Goal: Task Accomplishment & Management: Complete application form

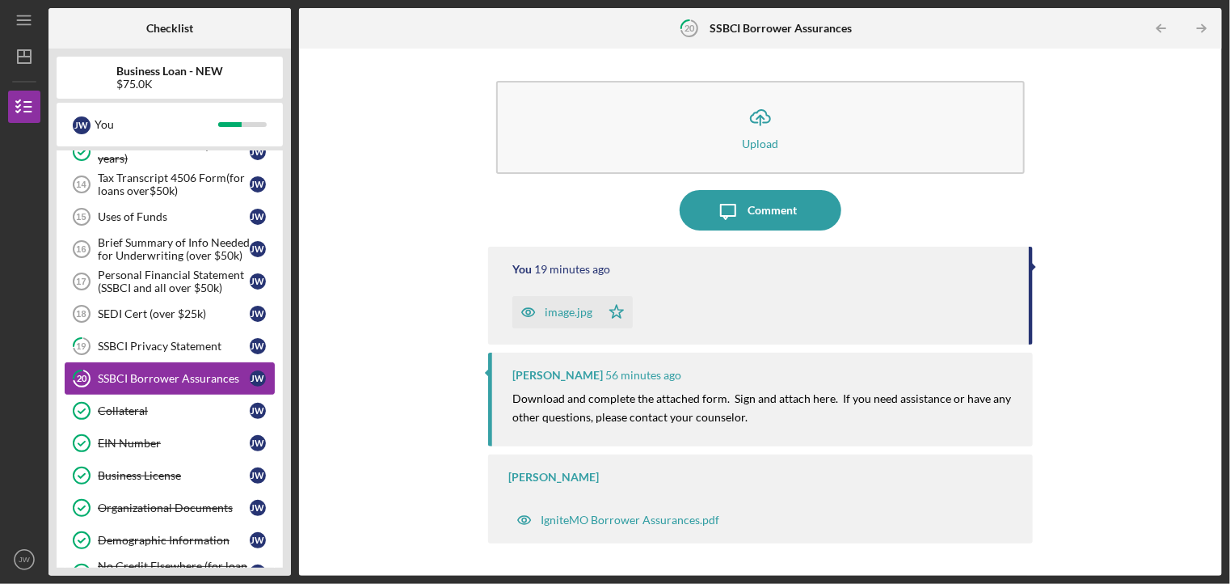
scroll to position [307, 0]
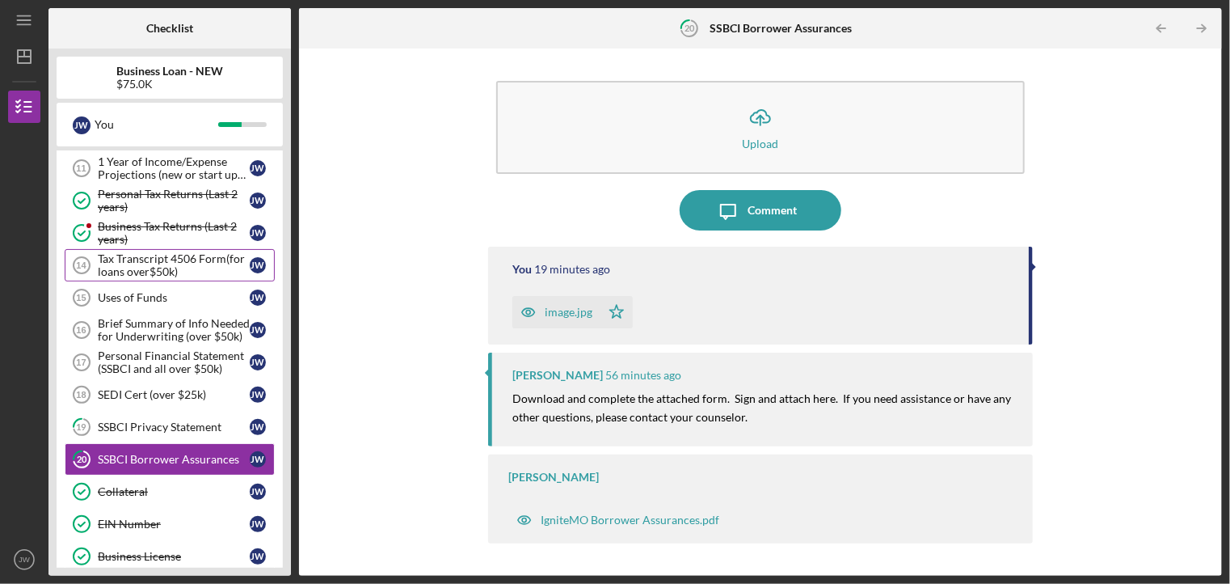
click at [191, 270] on div "Tax Transcript 4506 Form(for loans over$50k)" at bounding box center [174, 265] width 152 height 26
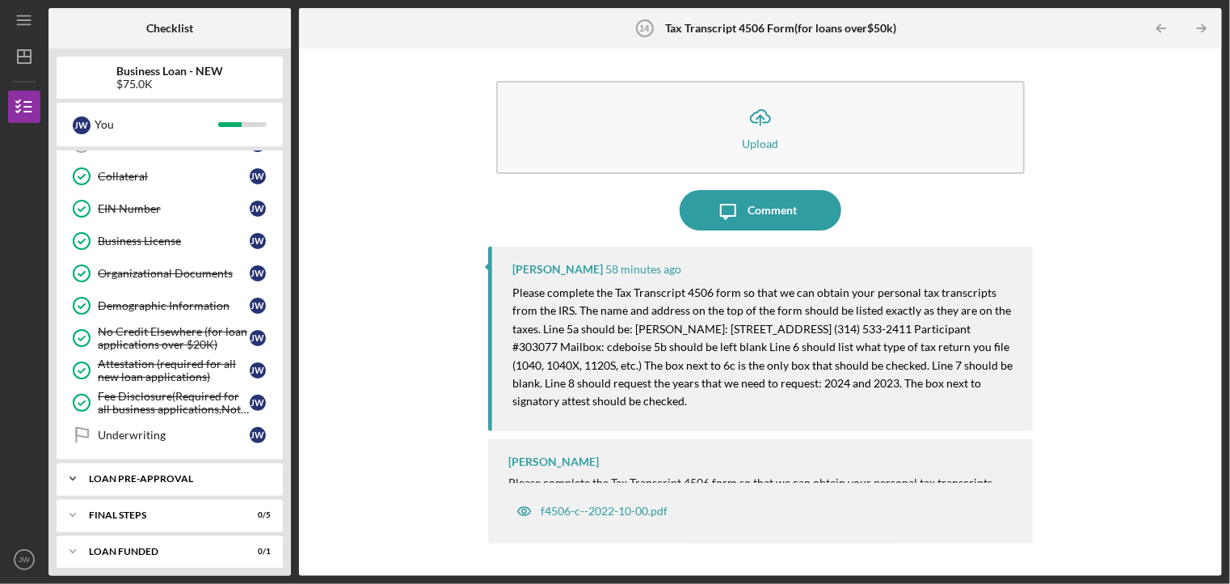
scroll to position [461, 0]
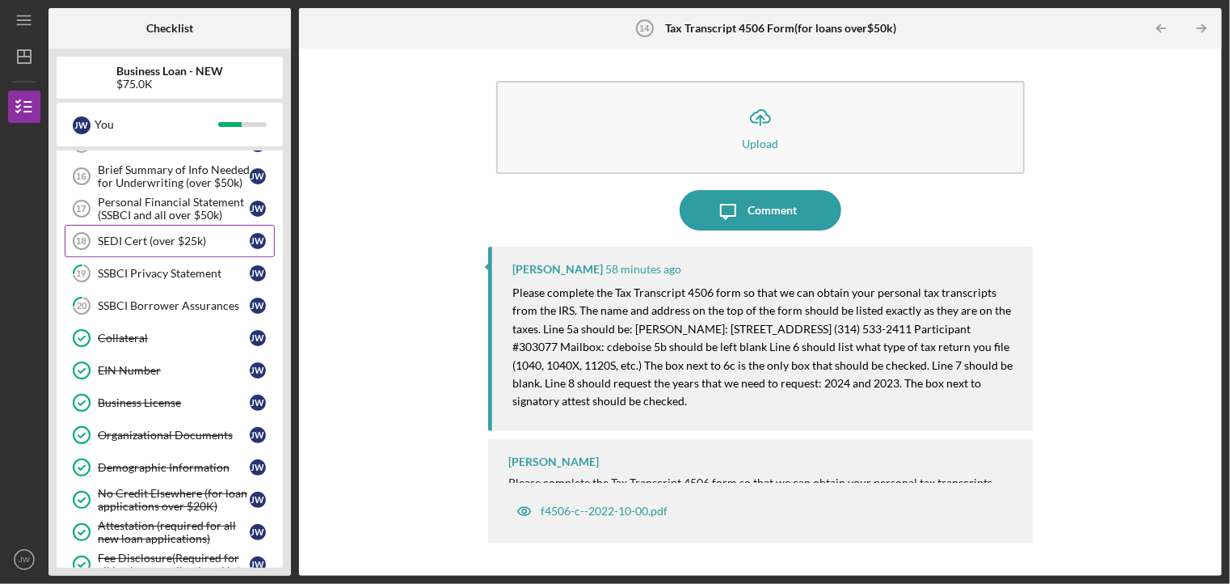
click at [150, 247] on link "SEDI Cert (over $25k) 18 SEDI Cert (over $25k) [PERSON_NAME]" at bounding box center [170, 241] width 210 height 32
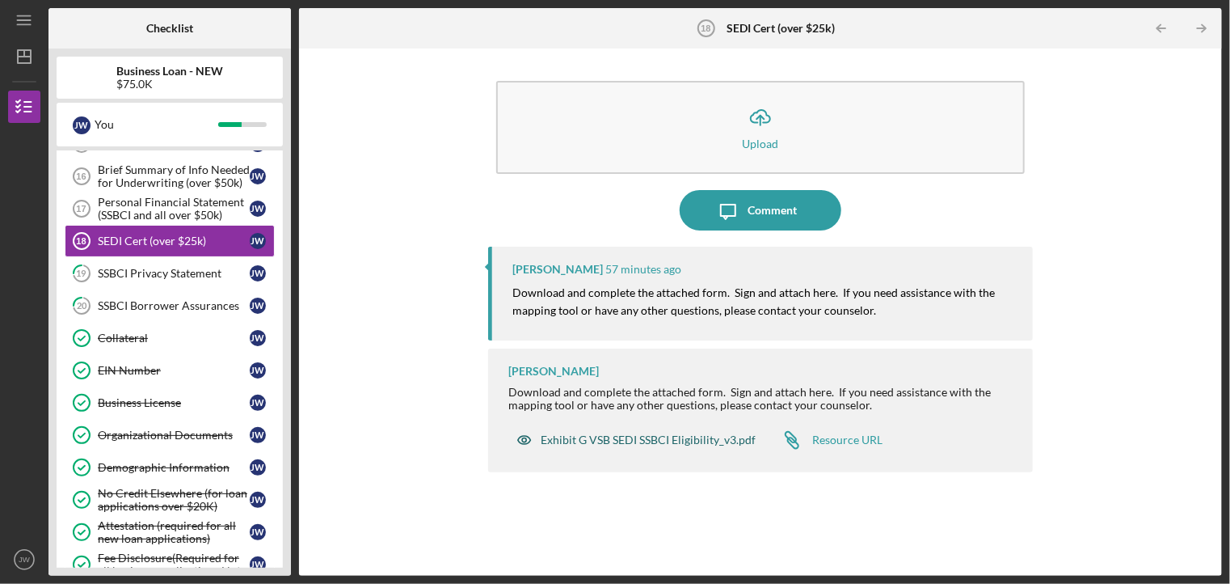
click at [630, 445] on div "Exhibit G VSB SEDI SSBCI Eligibility_v3.pdf" at bounding box center [648, 439] width 215 height 13
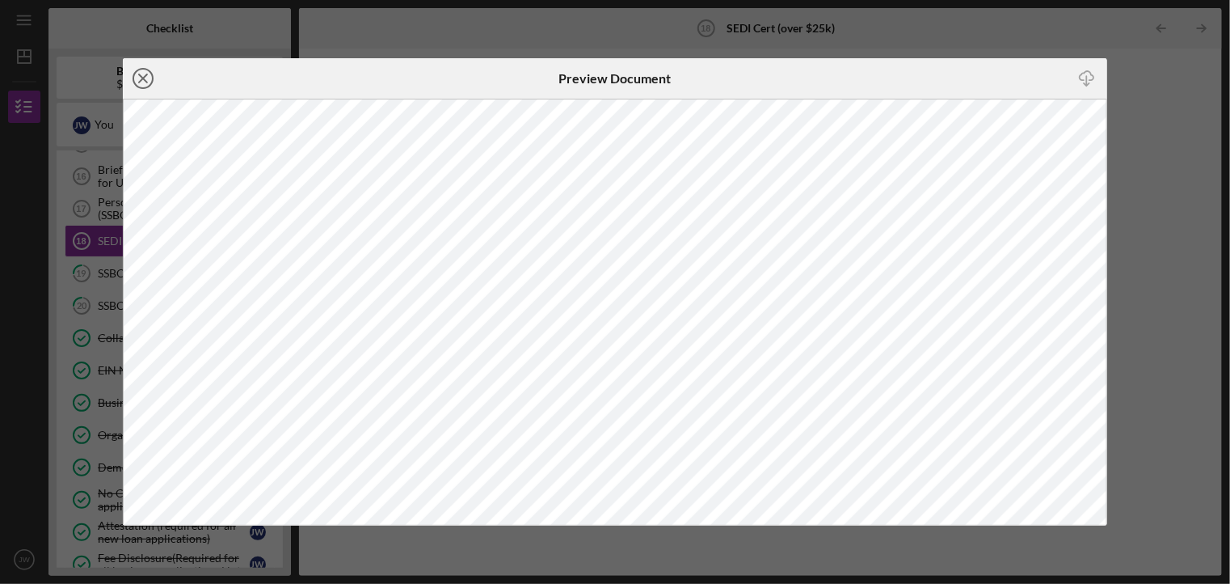
click at [139, 75] on icon "Icon/Close" at bounding box center [143, 78] width 40 height 40
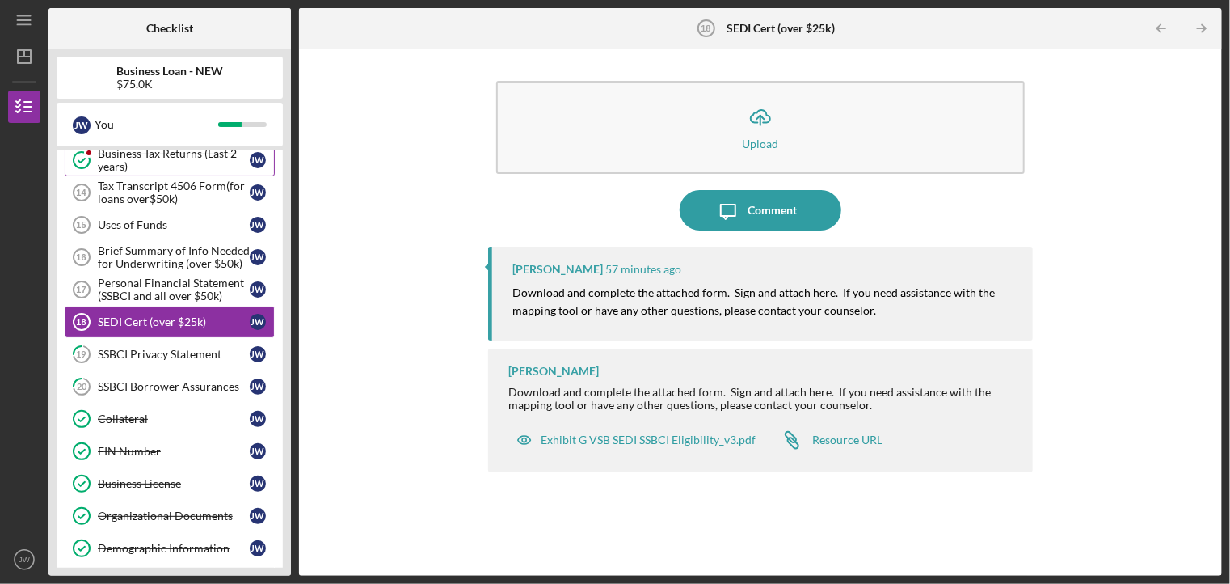
scroll to position [299, 0]
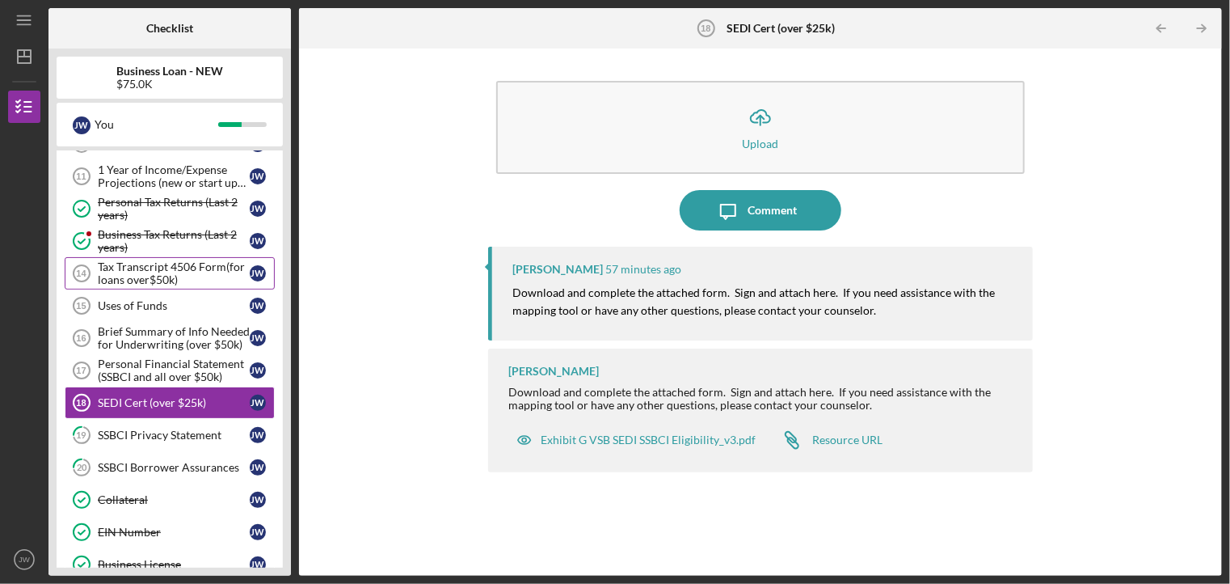
click at [133, 269] on div "Tax Transcript 4506 Form(for loans over$50k)" at bounding box center [174, 273] width 152 height 26
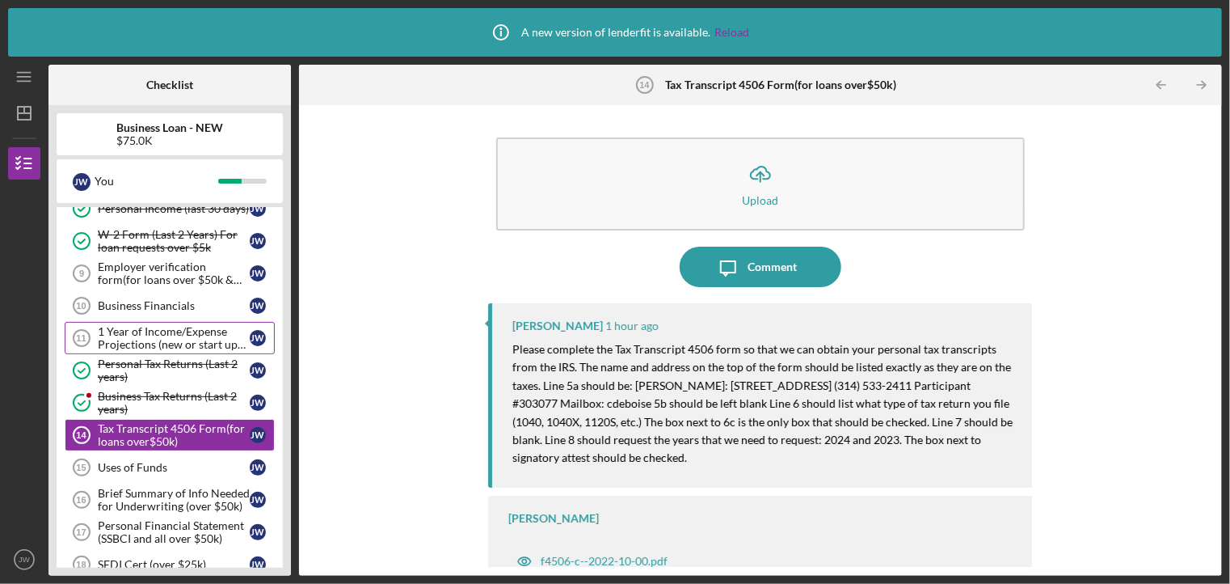
click at [157, 329] on div "1 Year of Income/Expense Projections (new or start up businesses over $50k)" at bounding box center [174, 338] width 152 height 26
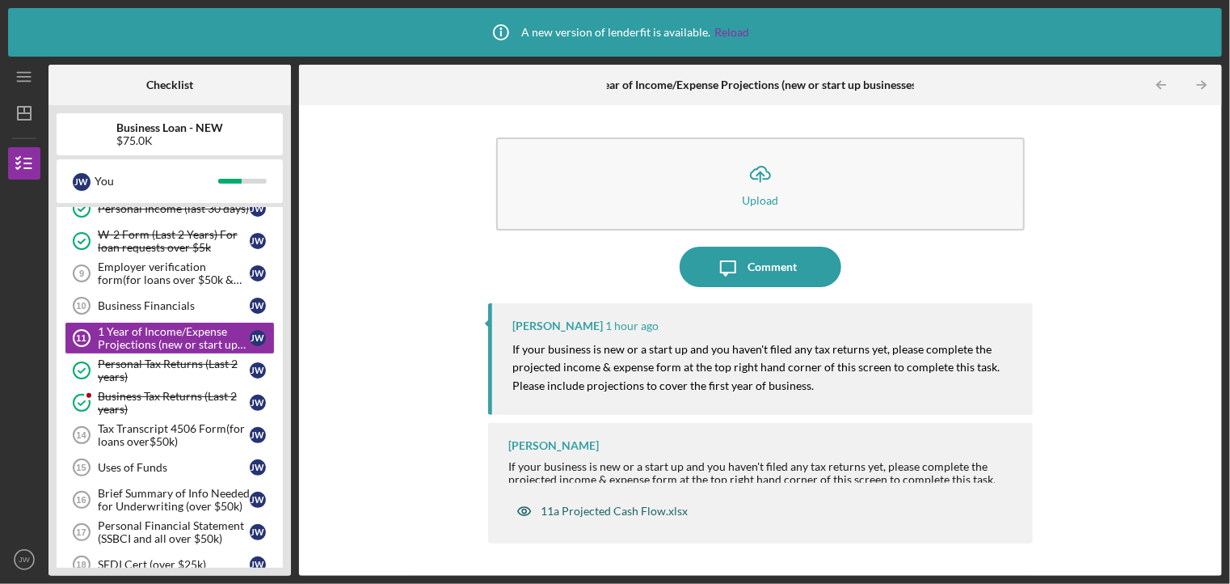
click at [609, 504] on div "11a Projected Cash Flow.xlsx" at bounding box center [614, 510] width 147 height 13
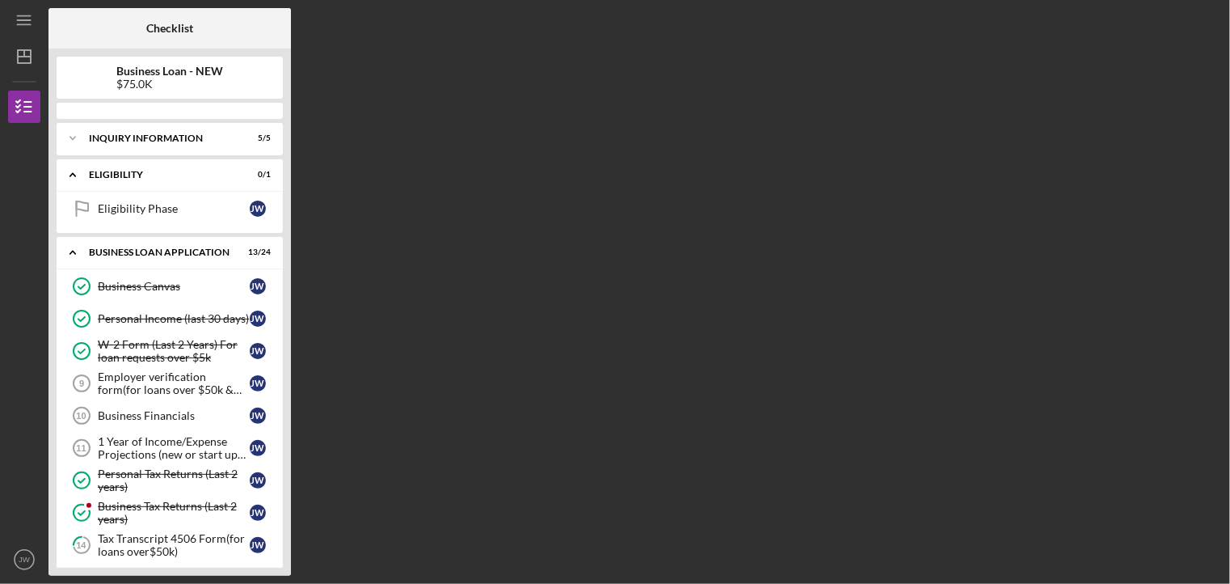
scroll to position [388, 0]
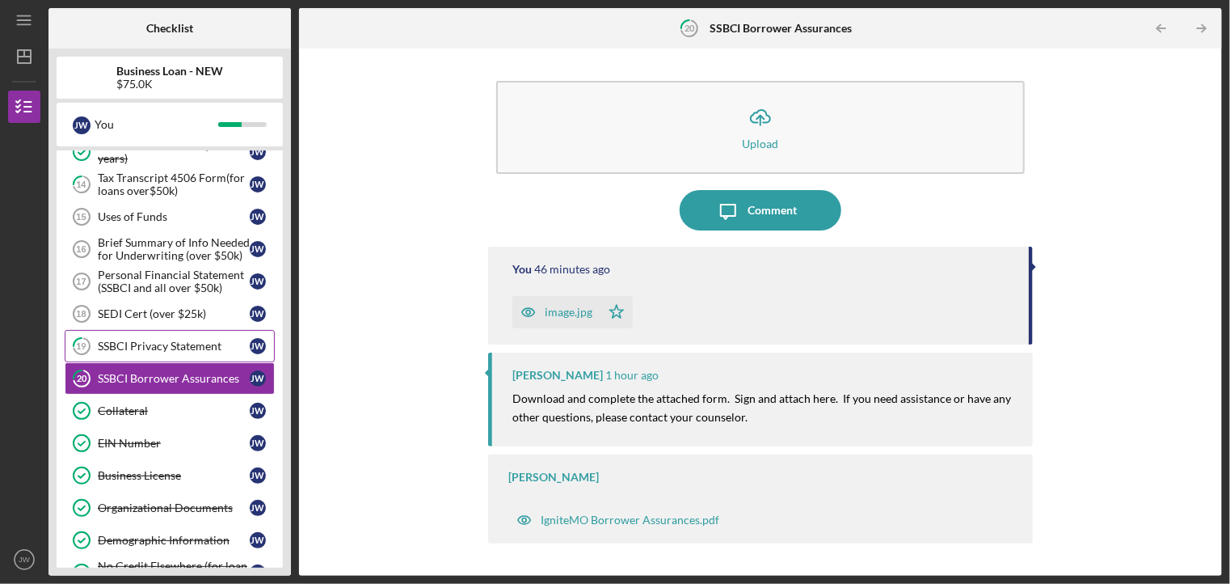
click at [162, 344] on div "SSBCI Privacy Statement" at bounding box center [174, 345] width 152 height 13
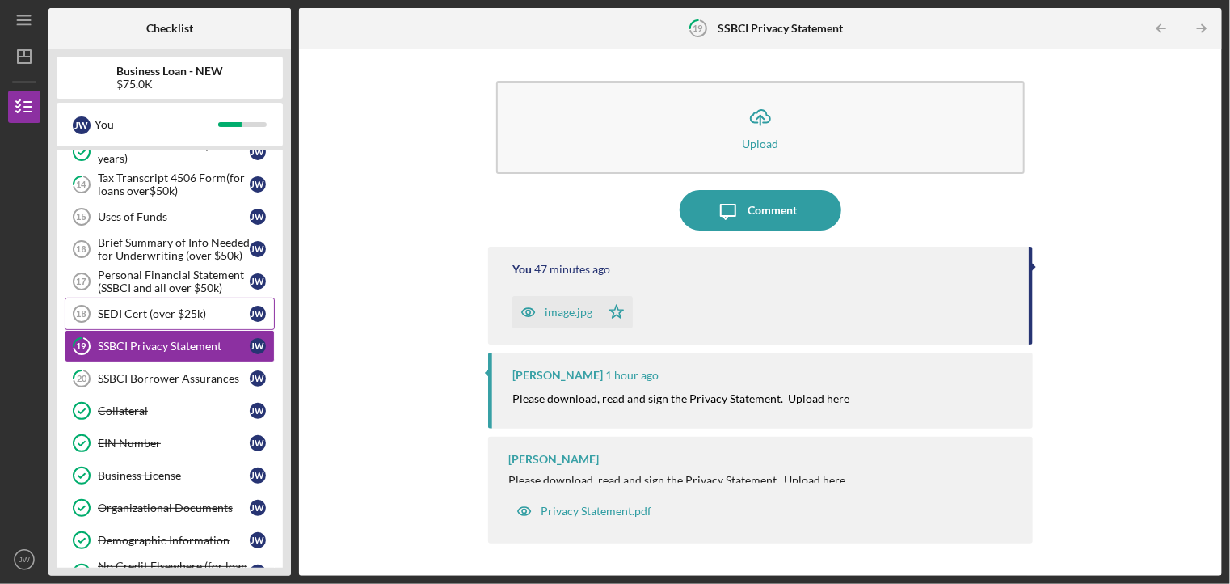
click at [160, 317] on link "SEDI Cert (over $25k) 18 SEDI Cert (over $25k) [PERSON_NAME]" at bounding box center [170, 313] width 210 height 32
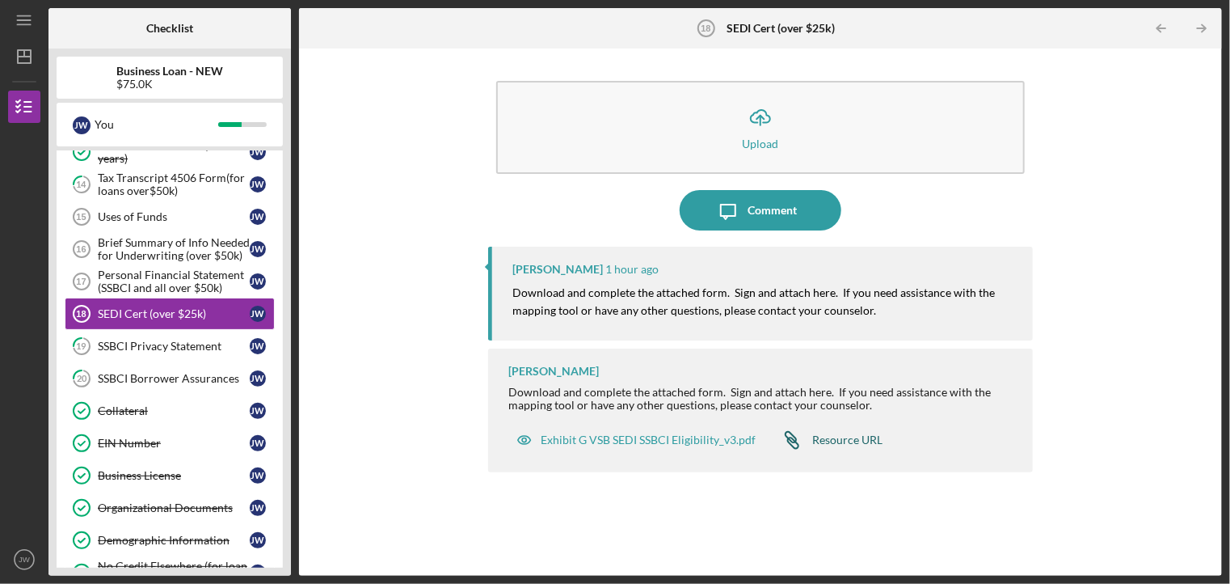
click at [836, 441] on div "Resource URL" at bounding box center [847, 439] width 70 height 13
click at [582, 441] on div "Exhibit G VSB SEDI SSBCI Eligibility_v3.pdf" at bounding box center [648, 439] width 215 height 13
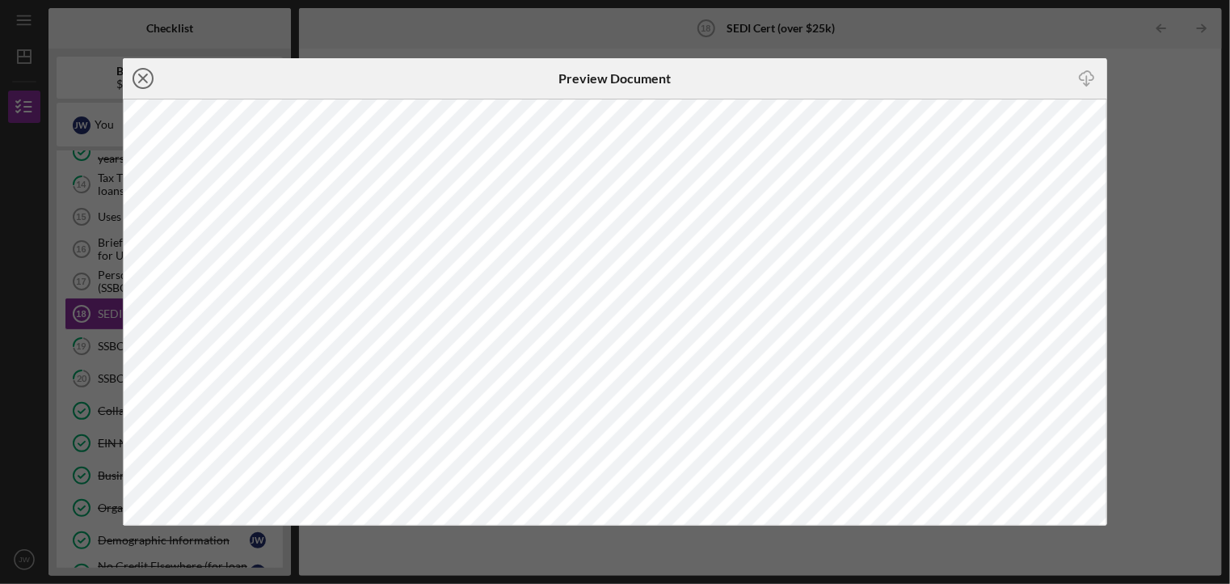
click at [137, 77] on icon "Icon/Close" at bounding box center [143, 78] width 40 height 40
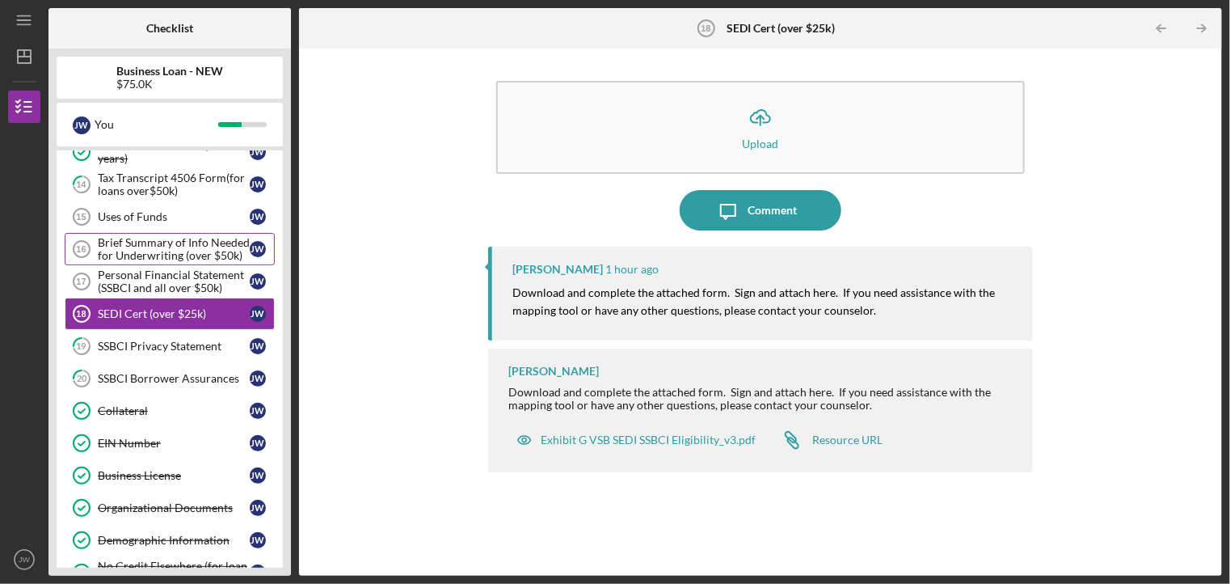
click at [185, 254] on div "Brief Summary of Info Needed for Underwriting (over $50k)" at bounding box center [174, 249] width 152 height 26
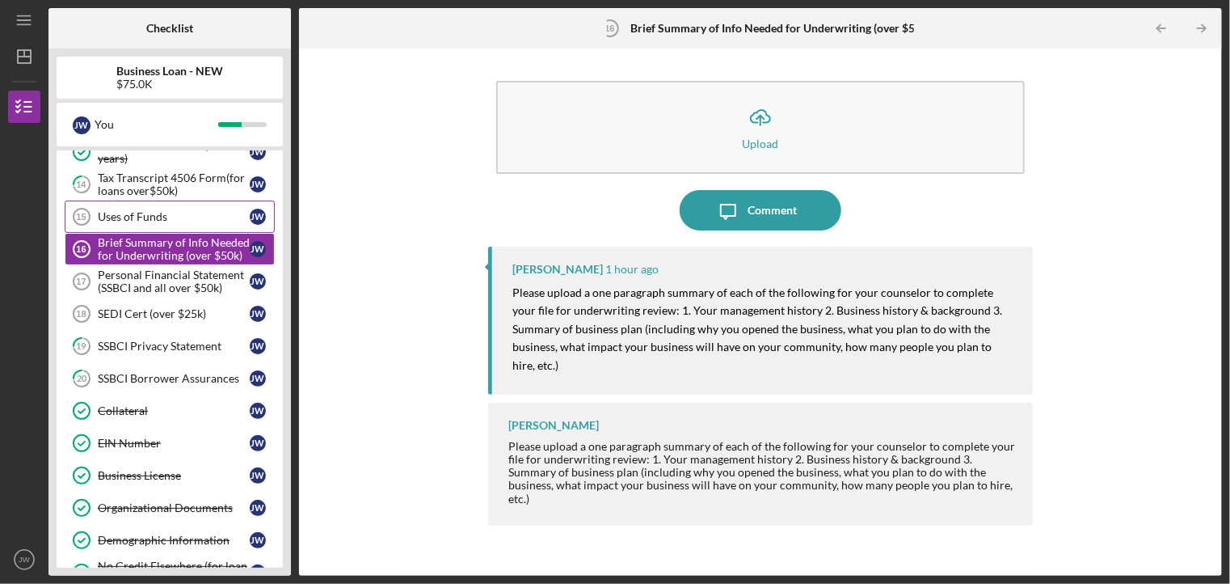
click at [181, 227] on link "Uses of Funds 15 Uses of Funds [PERSON_NAME]" at bounding box center [170, 216] width 210 height 32
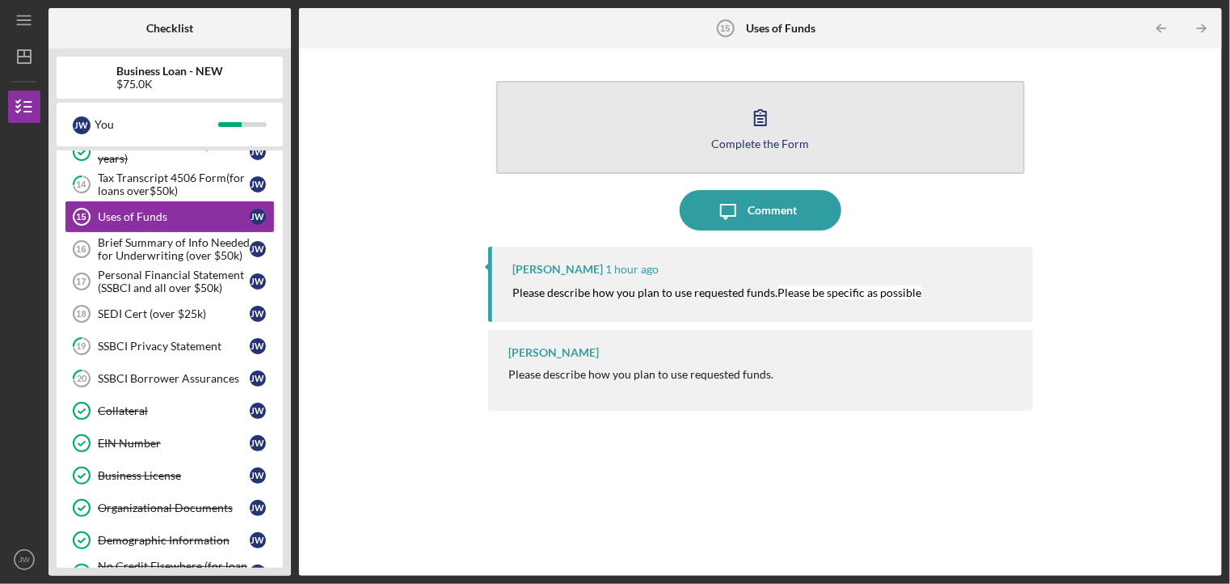
click at [750, 153] on button "Complete the Form Form" at bounding box center [760, 127] width 528 height 93
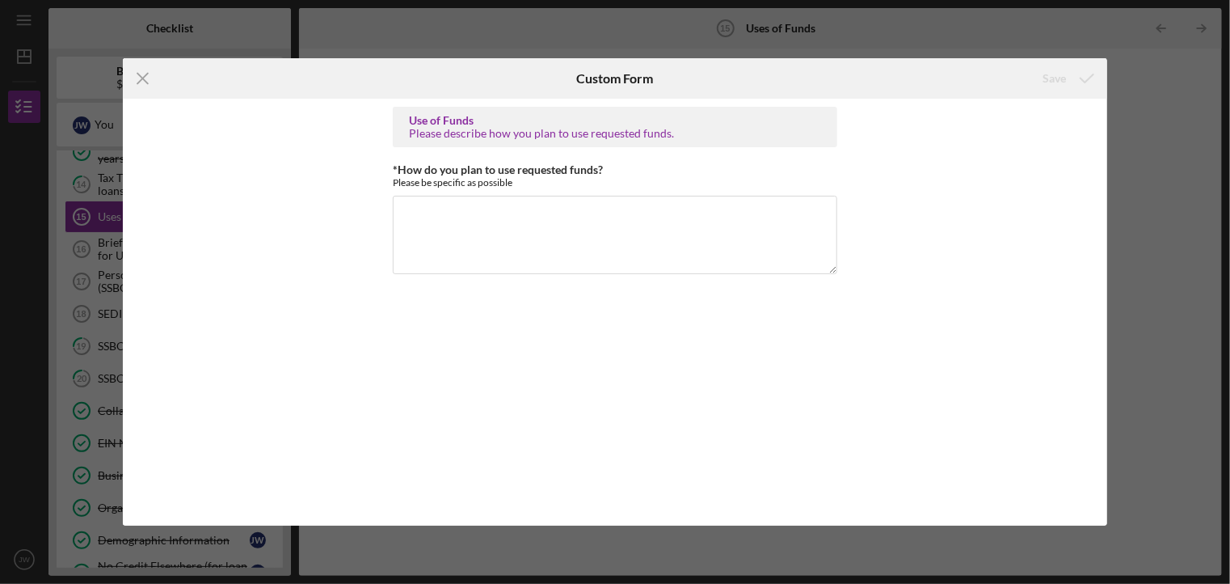
drag, startPoint x: 504, startPoint y: 132, endPoint x: 466, endPoint y: 133, distance: 38.8
click at [504, 132] on div "Please describe how you plan to use requested funds." at bounding box center [615, 133] width 412 height 13
click at [443, 132] on div "Please describe how you plan to use requested funds." at bounding box center [615, 133] width 412 height 13
click at [147, 86] on icon "Icon/Menu Close" at bounding box center [143, 78] width 40 height 40
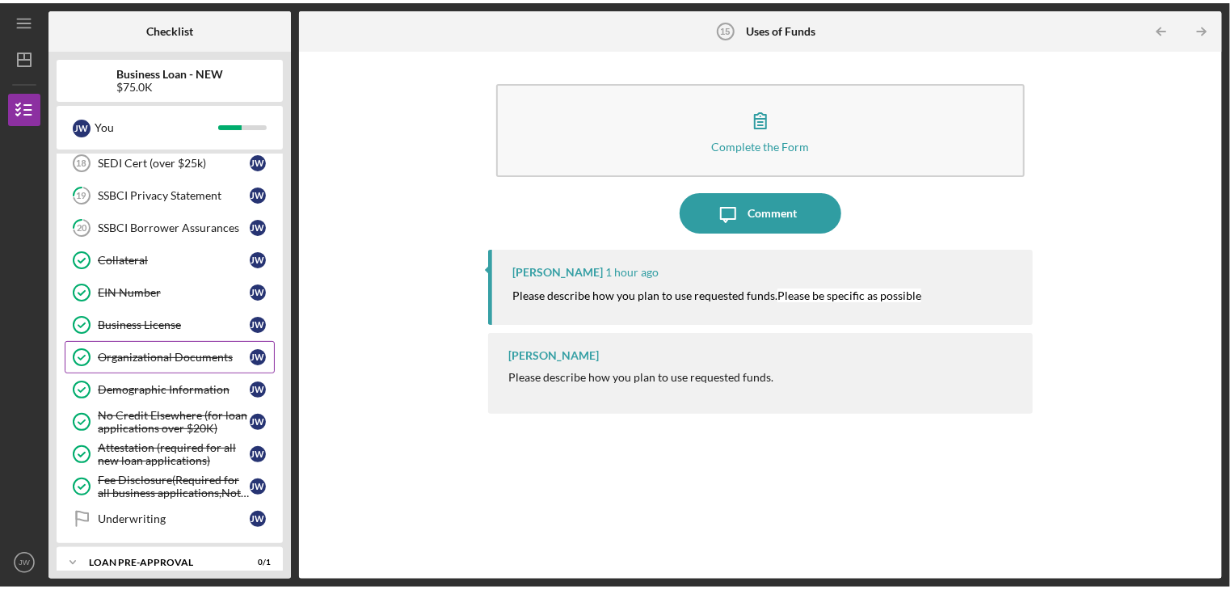
scroll to position [461, 0]
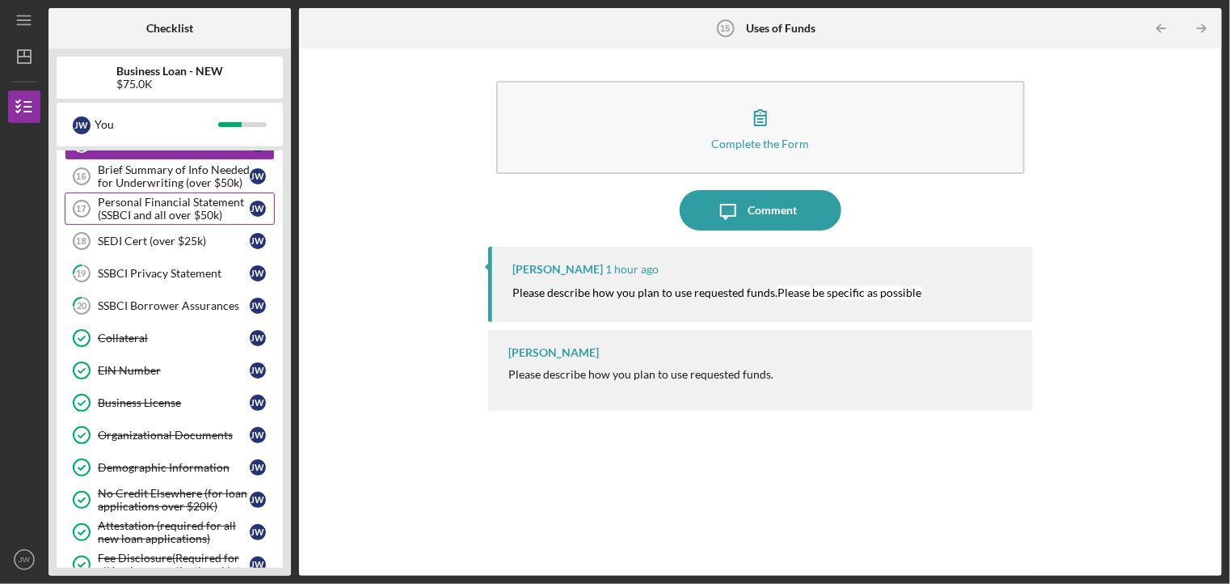
click at [243, 210] on div "Personal Financial Statement (SSBCI and all over $50k)" at bounding box center [174, 209] width 152 height 26
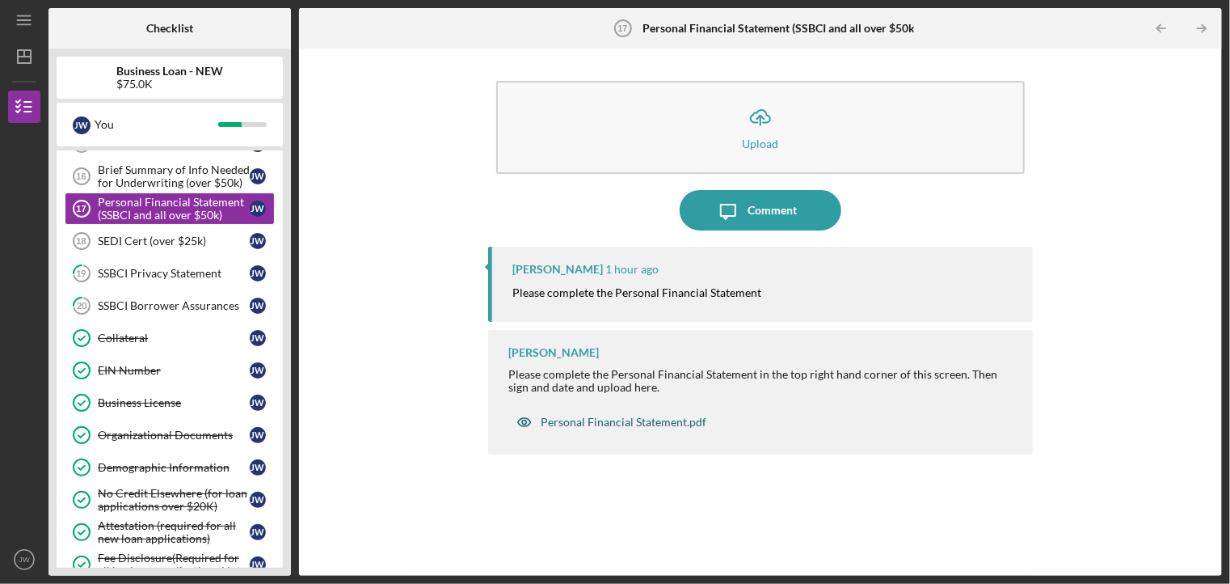
click at [630, 415] on div "Personal Financial Statement.pdf" at bounding box center [624, 421] width 166 height 13
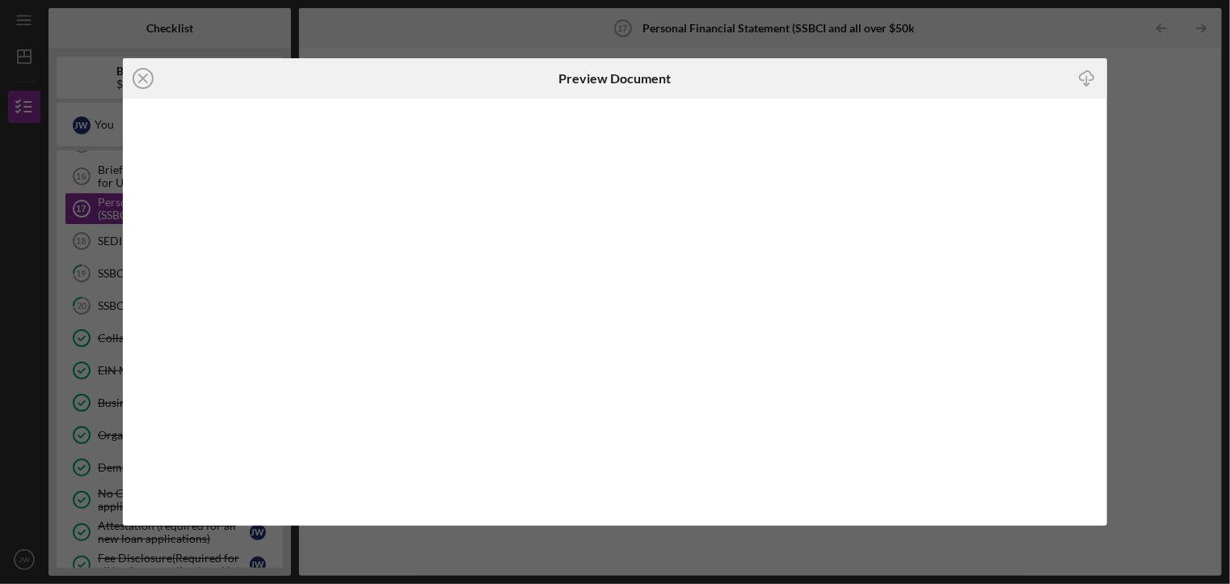
click at [1090, 82] on icon "Icon/Download" at bounding box center [1087, 79] width 36 height 36
click at [148, 83] on icon "Icon/Close" at bounding box center [143, 79] width 40 height 40
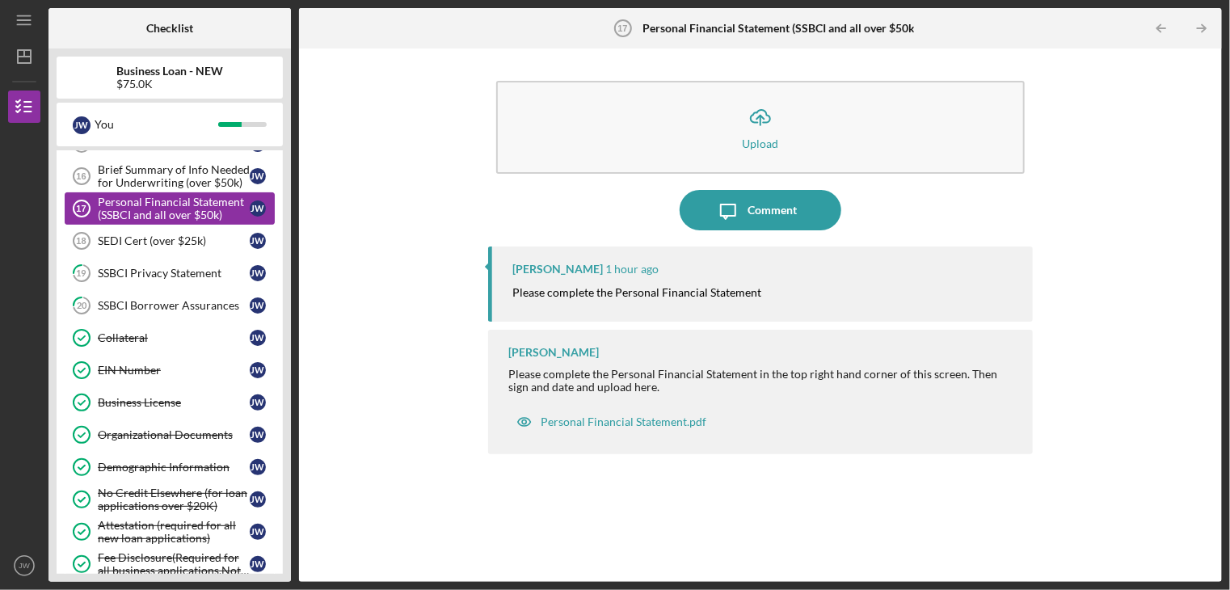
scroll to position [299, 0]
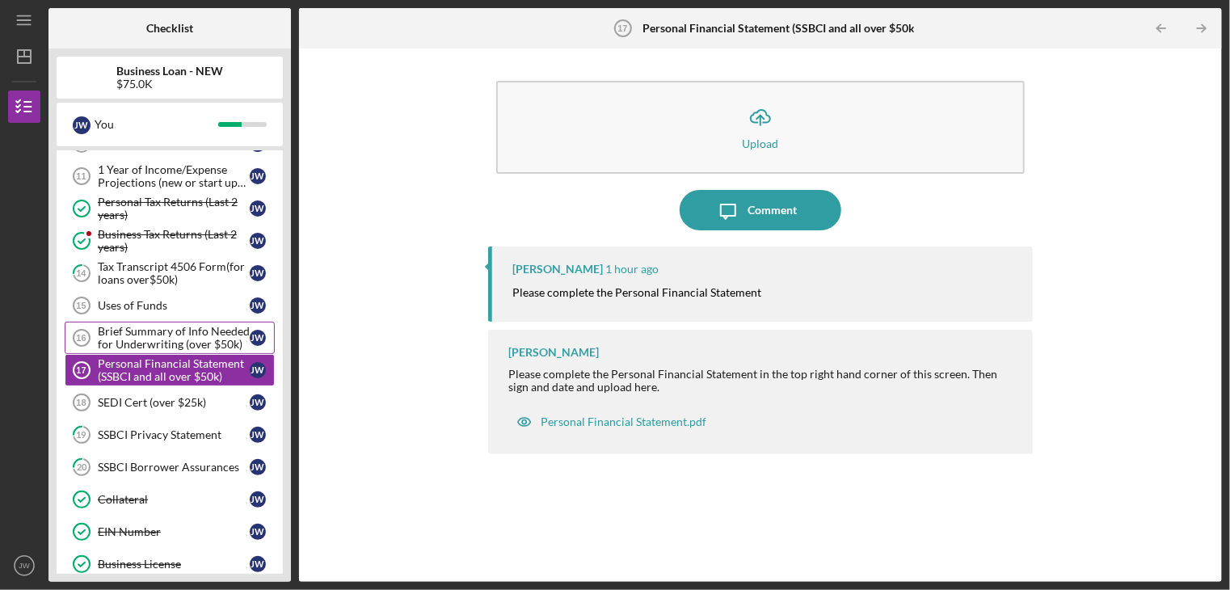
click at [188, 339] on div "Brief Summary of Info Needed for Underwriting (over $50k)" at bounding box center [174, 338] width 152 height 26
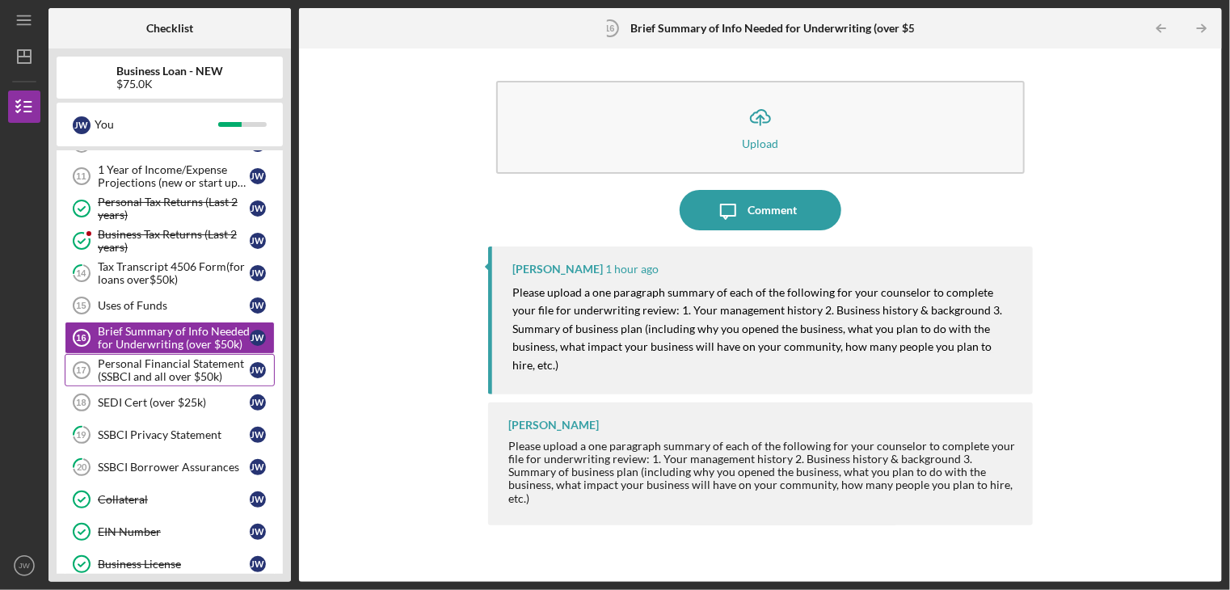
click at [186, 366] on div "Personal Financial Statement (SSBCI and all over $50k)" at bounding box center [174, 370] width 152 height 26
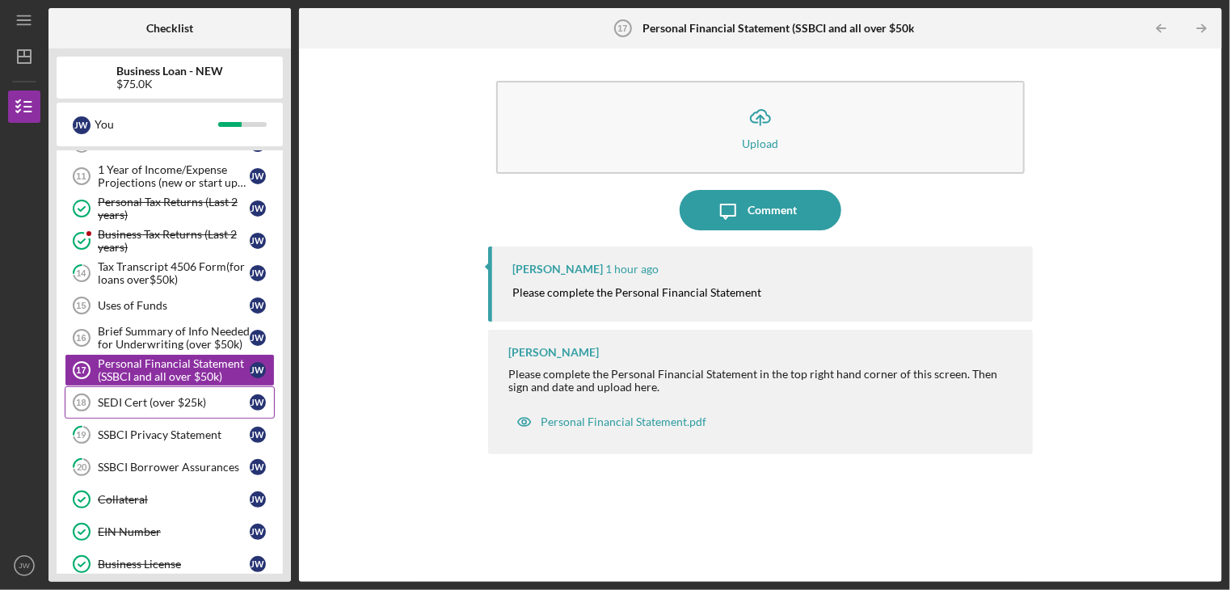
click at [190, 396] on div "SEDI Cert (over $25k)" at bounding box center [174, 402] width 152 height 13
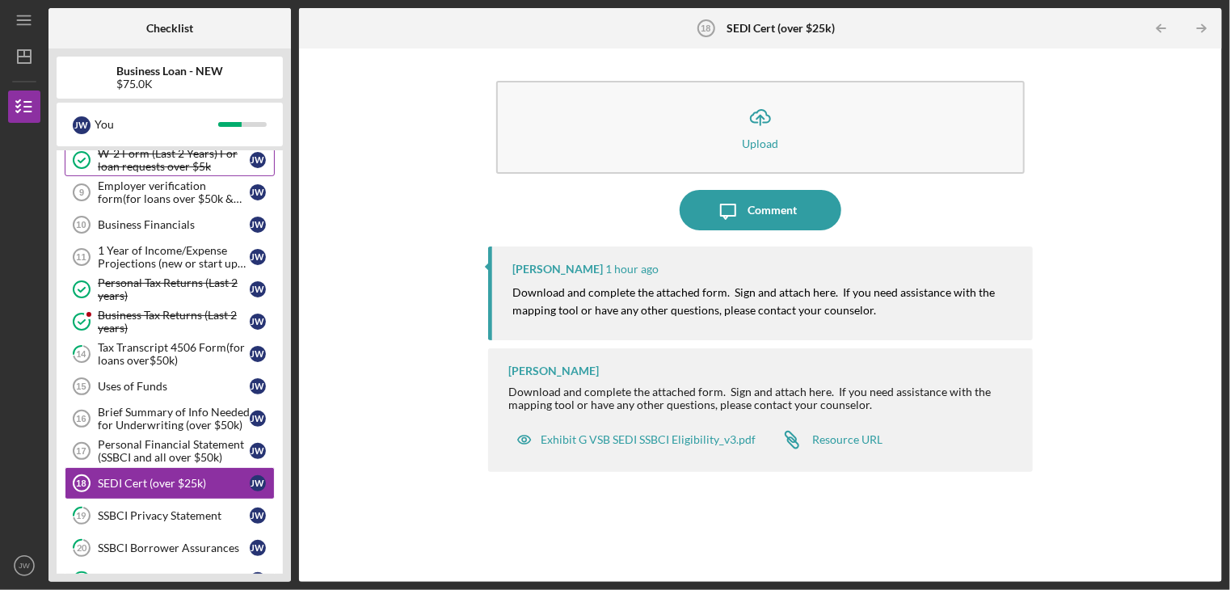
scroll to position [137, 0]
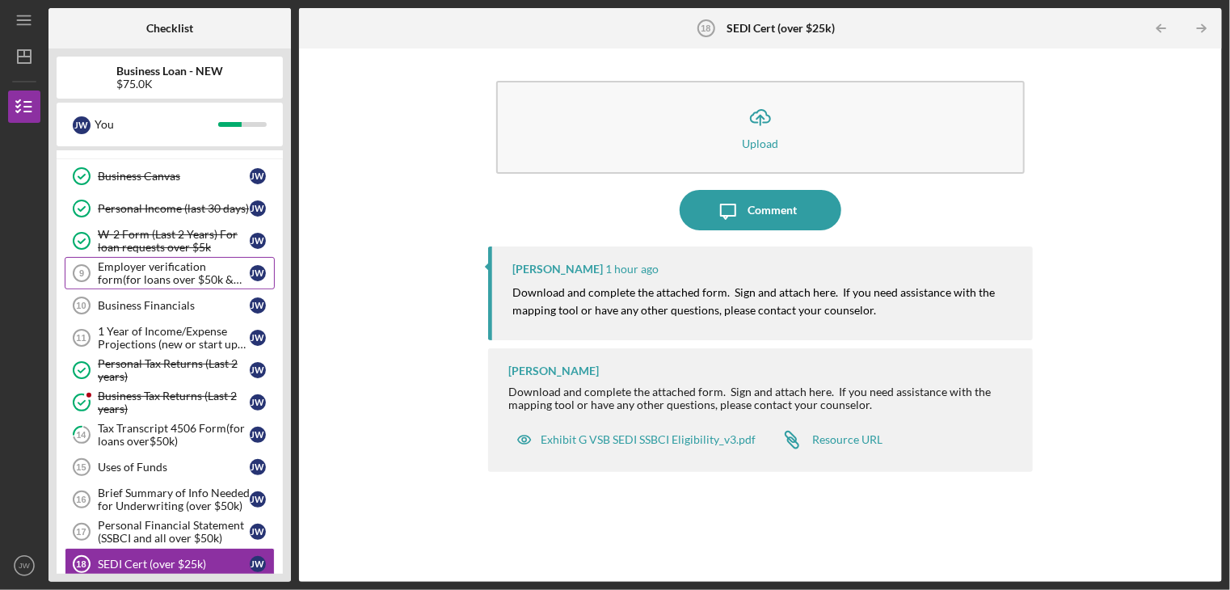
click at [176, 280] on div "Employer verification form(for loans over $50k & W-2 Employement)" at bounding box center [174, 273] width 152 height 26
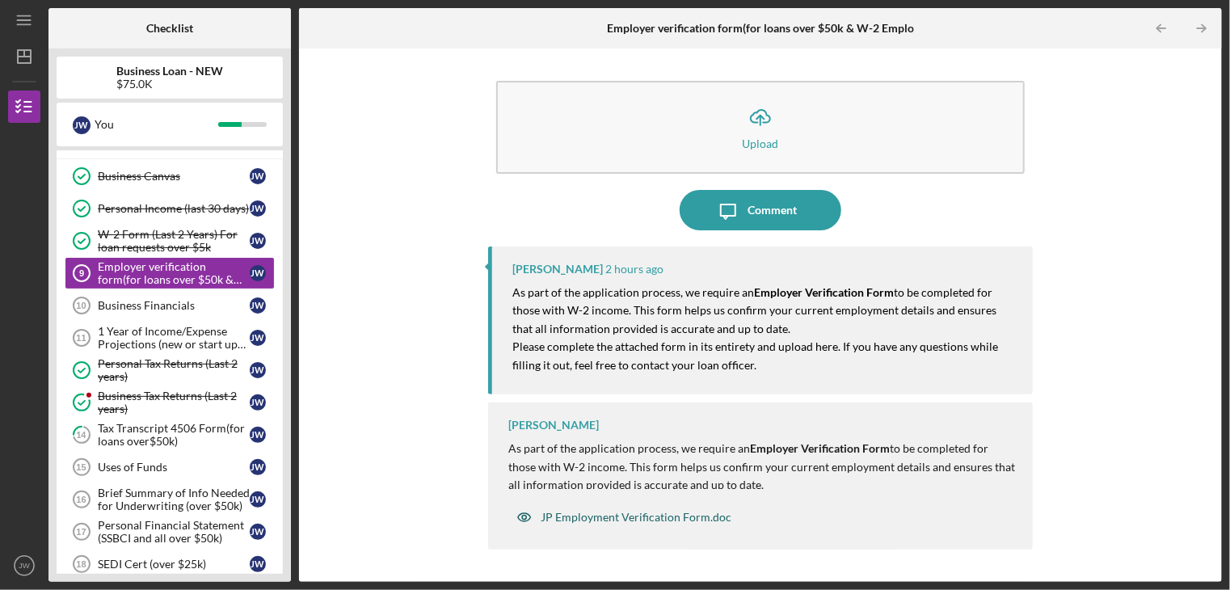
click at [577, 525] on div "JP Employment Verification Form.doc" at bounding box center [623, 517] width 231 height 32
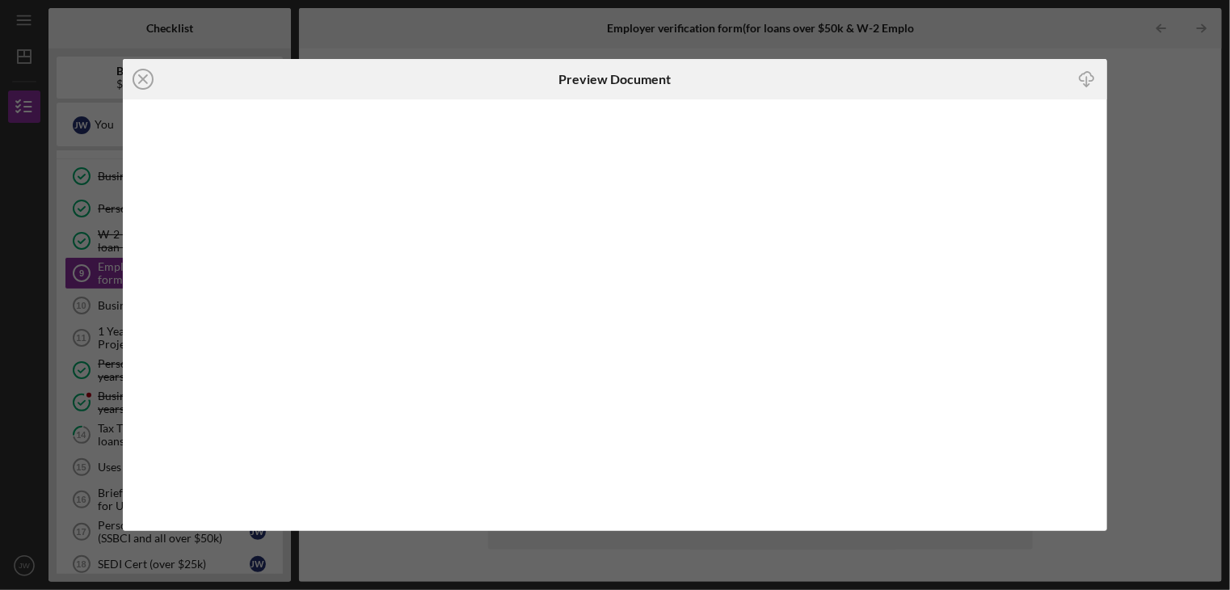
click at [1076, 84] on icon "Icon/Download" at bounding box center [1087, 79] width 36 height 36
click at [144, 76] on icon "Icon/Close" at bounding box center [143, 79] width 40 height 40
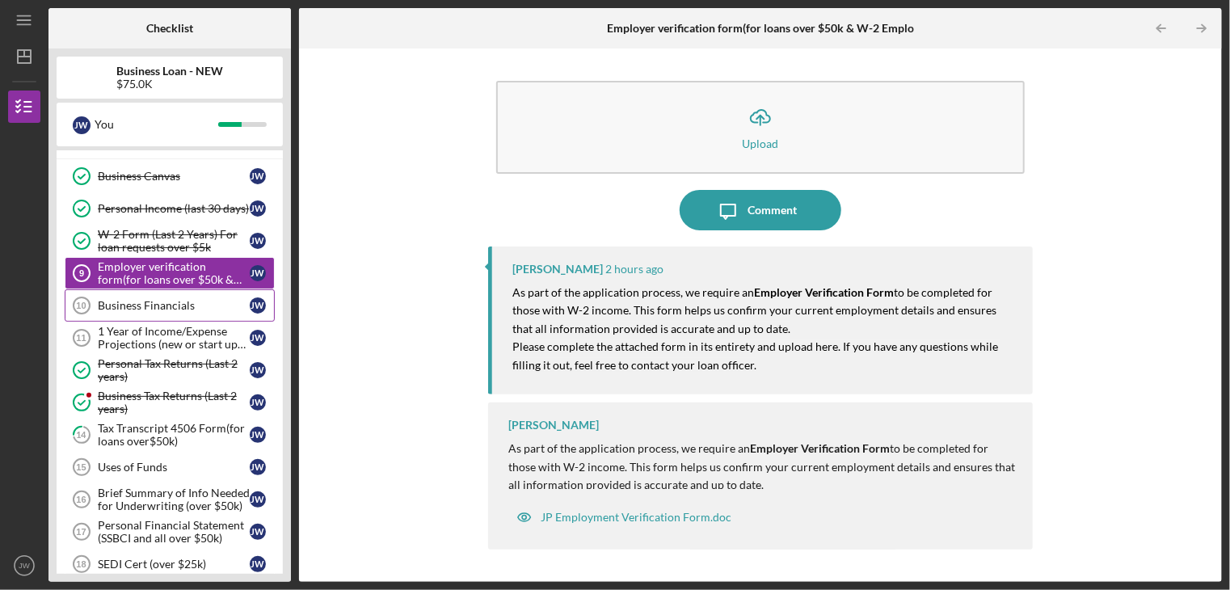
click at [191, 303] on div "Business Financials" at bounding box center [174, 305] width 152 height 13
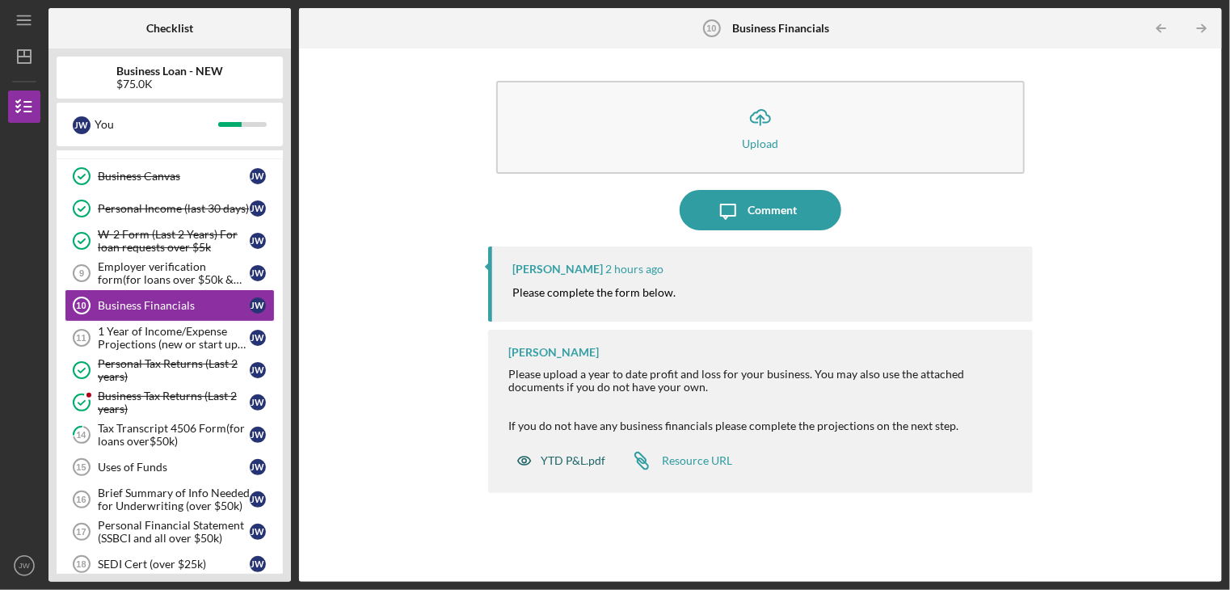
click at [553, 462] on div "YTD P&L.pdf" at bounding box center [573, 460] width 65 height 13
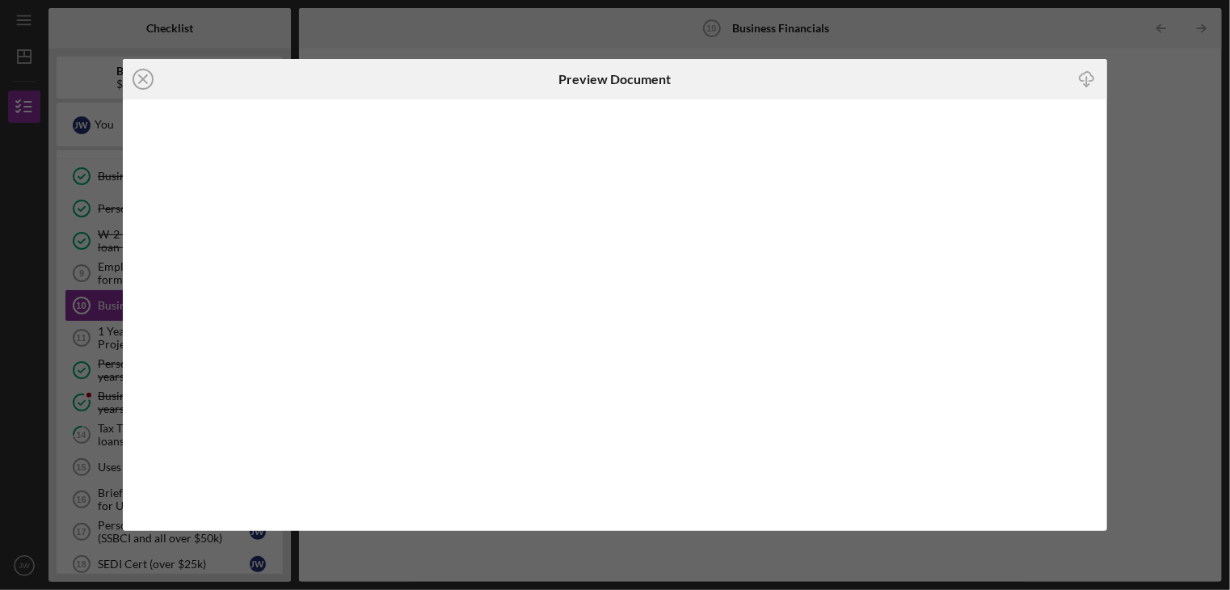
click at [1088, 82] on icon "Icon/Download" at bounding box center [1087, 79] width 36 height 36
click at [149, 78] on icon "Icon/Close" at bounding box center [143, 79] width 40 height 40
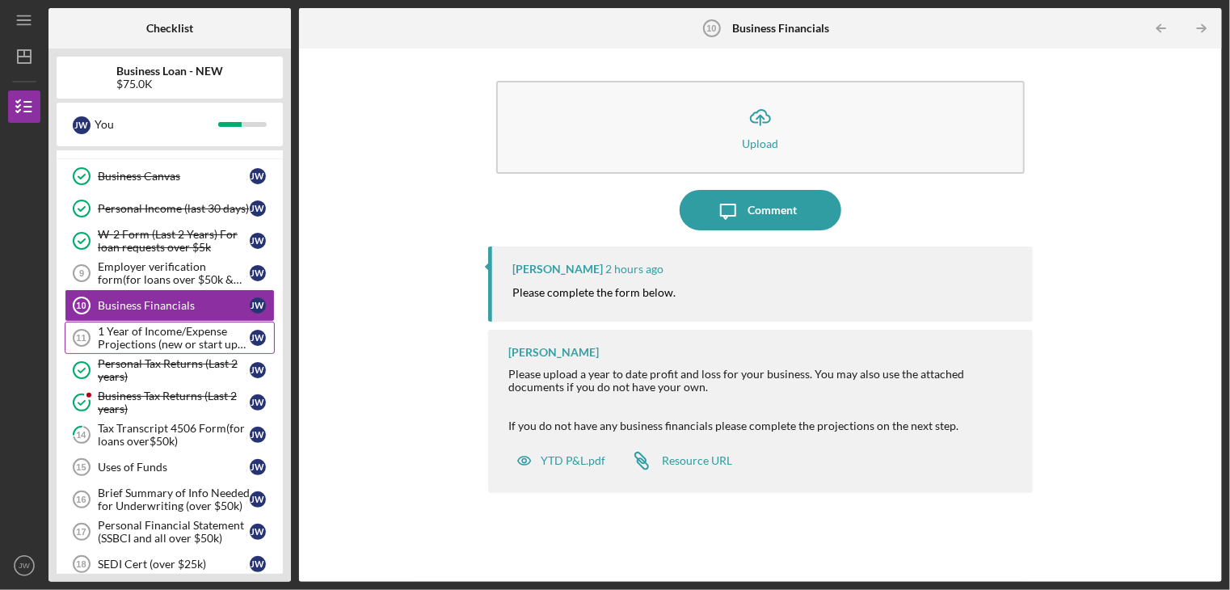
click at [154, 327] on div "1 Year of Income/Expense Projections (new or start up businesses over $50k)" at bounding box center [174, 338] width 152 height 26
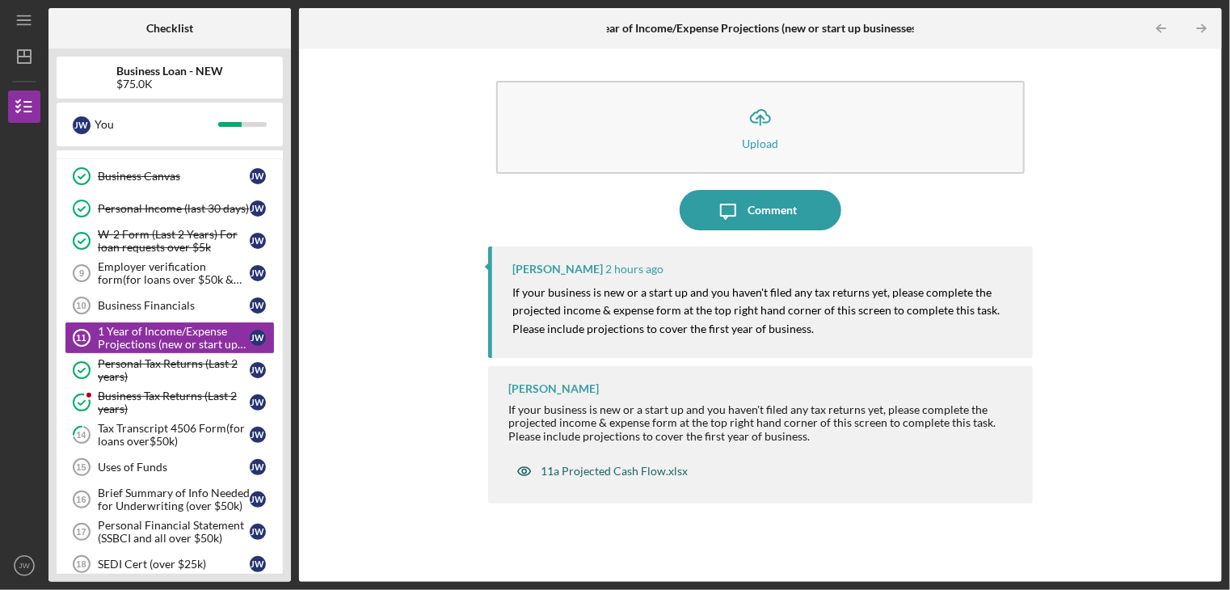
click at [598, 467] on div "11a Projected Cash Flow.xlsx" at bounding box center [614, 471] width 147 height 13
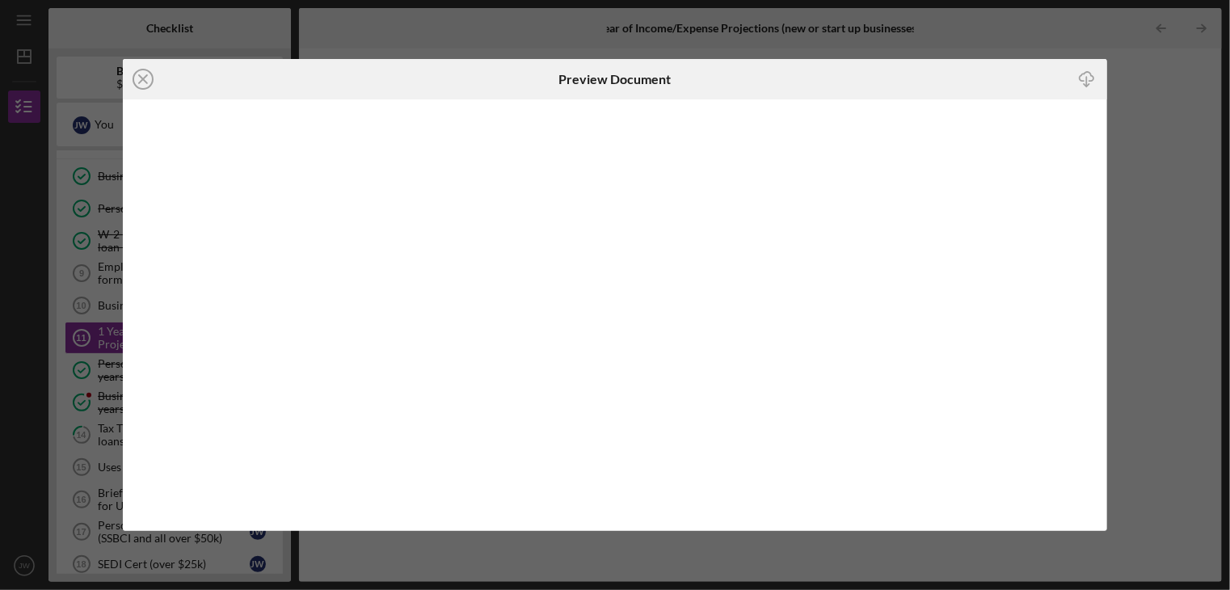
click at [1077, 77] on icon "Icon/Download" at bounding box center [1087, 79] width 36 height 36
click at [140, 72] on icon "Icon/Close" at bounding box center [143, 79] width 40 height 40
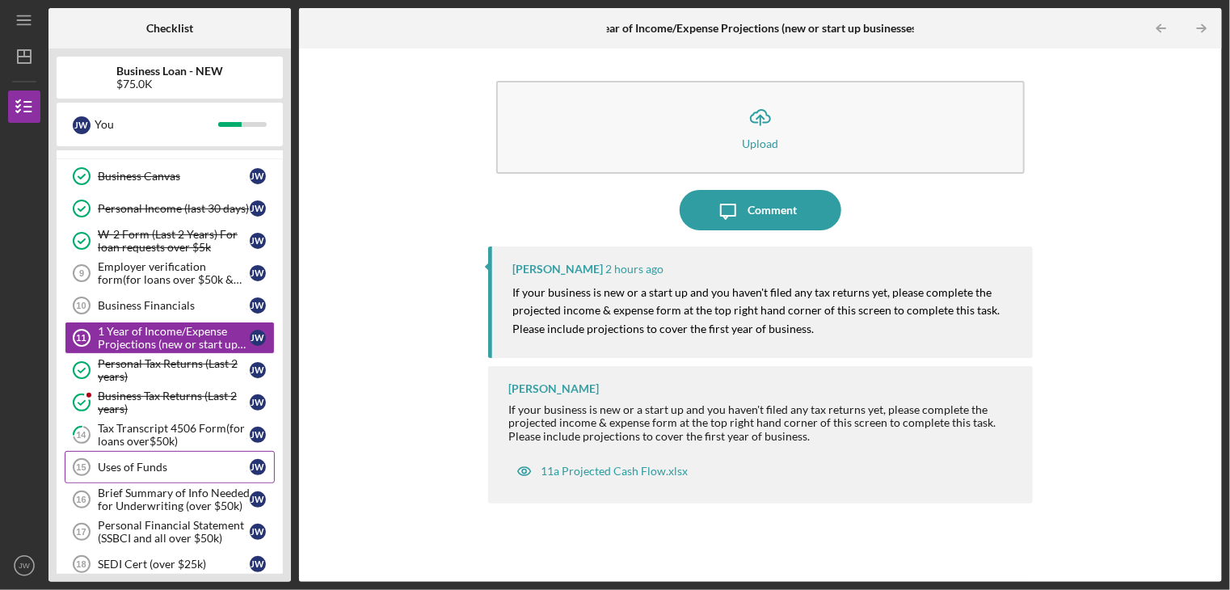
click at [167, 466] on div "Uses of Funds" at bounding box center [174, 467] width 152 height 13
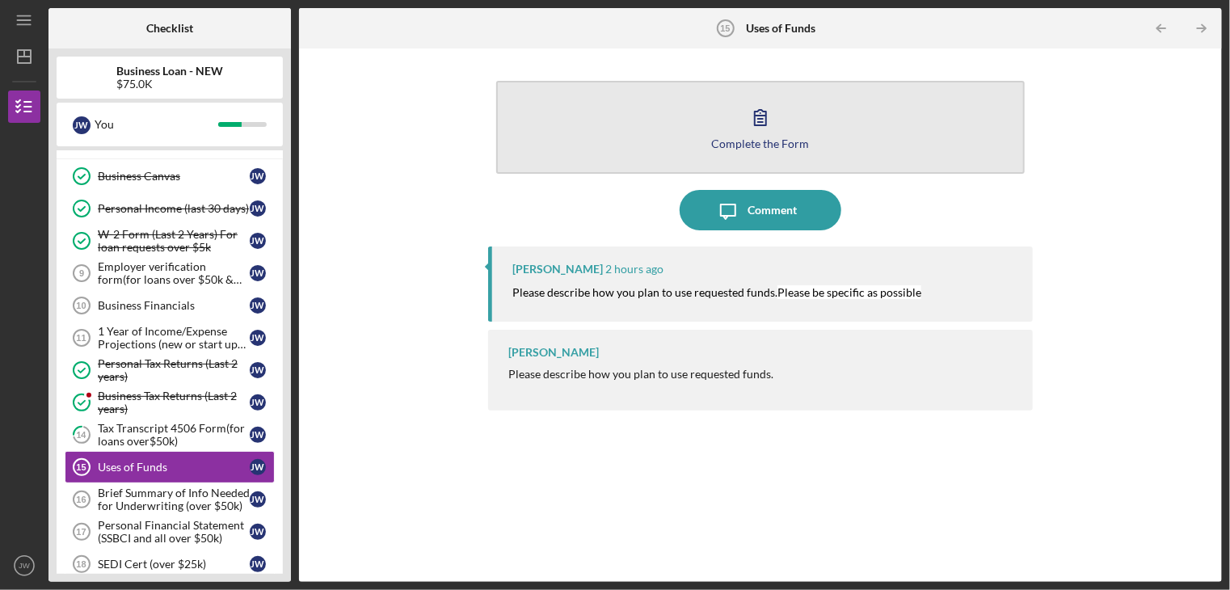
click at [762, 138] on div "Complete the Form" at bounding box center [761, 143] width 98 height 12
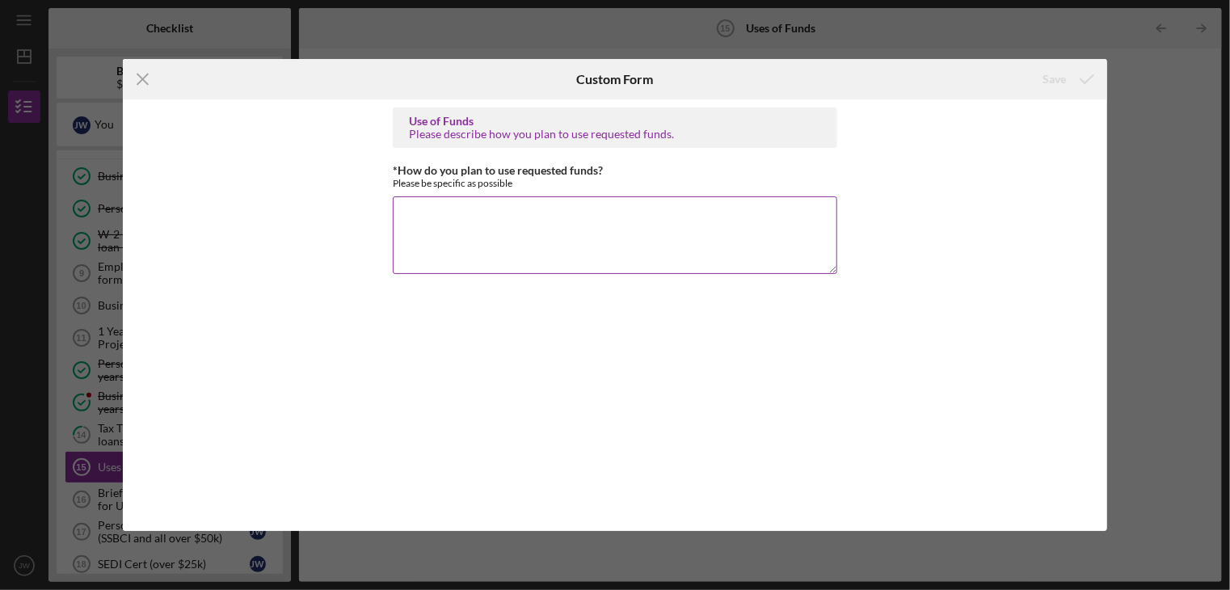
click at [559, 221] on textarea "*How do you plan to use requested funds?" at bounding box center [615, 235] width 445 height 78
type textarea "i"
type textarea "I"
type textarea "P"
drag, startPoint x: 696, startPoint y: 214, endPoint x: 761, endPoint y: 217, distance: 64.7
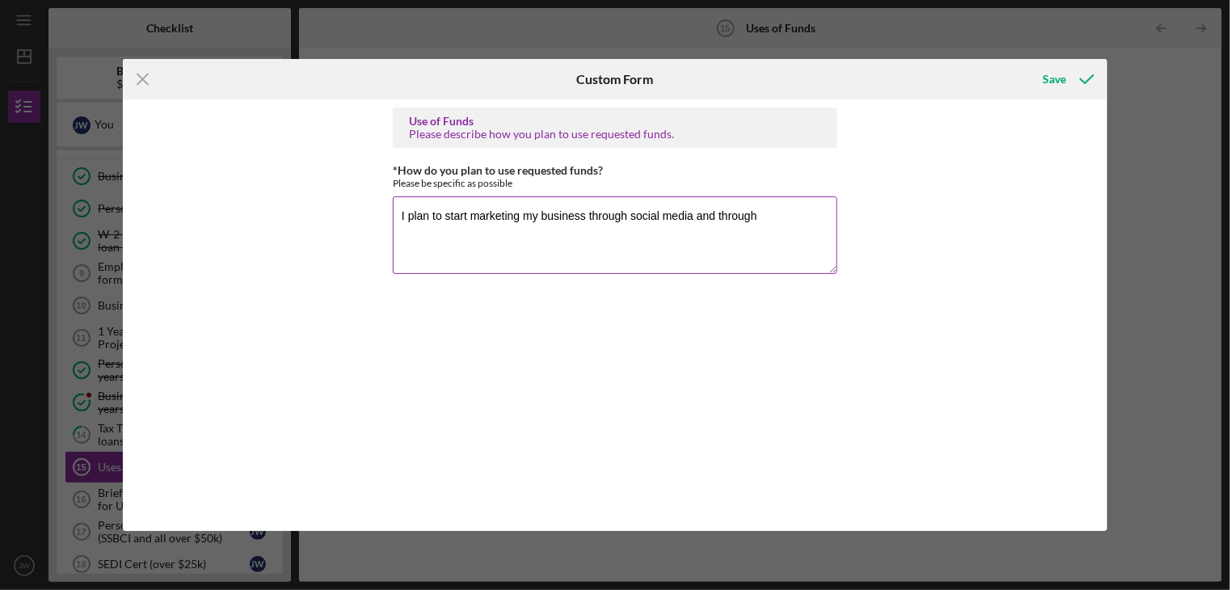
click at [761, 217] on textarea "I plan to start marketing my business through social media and through" at bounding box center [615, 235] width 445 height 78
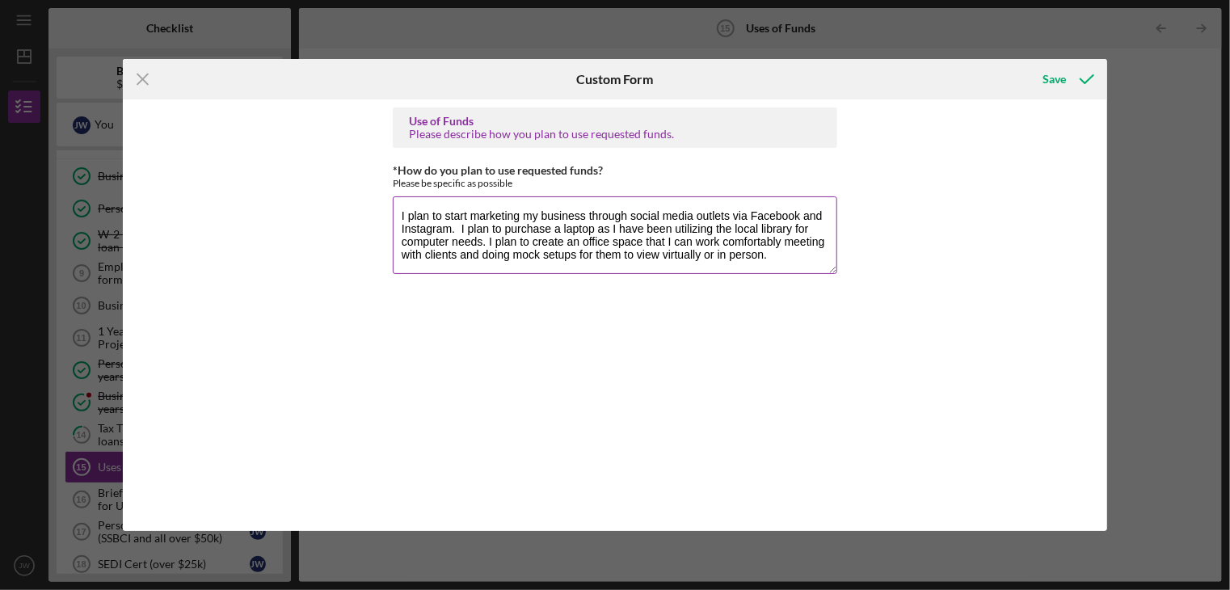
click at [645, 244] on textarea "I plan to start marketing my business through social media outlets via Facebook…" at bounding box center [615, 235] width 445 height 78
drag, startPoint x: 706, startPoint y: 255, endPoint x: 765, endPoint y: 264, distance: 59.7
click at [765, 264] on textarea "I plan to start marketing my business through social media outlets via Facebook…" at bounding box center [615, 235] width 445 height 78
click at [783, 258] on textarea "I plan to start marketing my business through social media outlets via Facebook…" at bounding box center [615, 235] width 445 height 78
drag, startPoint x: 505, startPoint y: 230, endPoint x: 495, endPoint y: 229, distance: 10.6
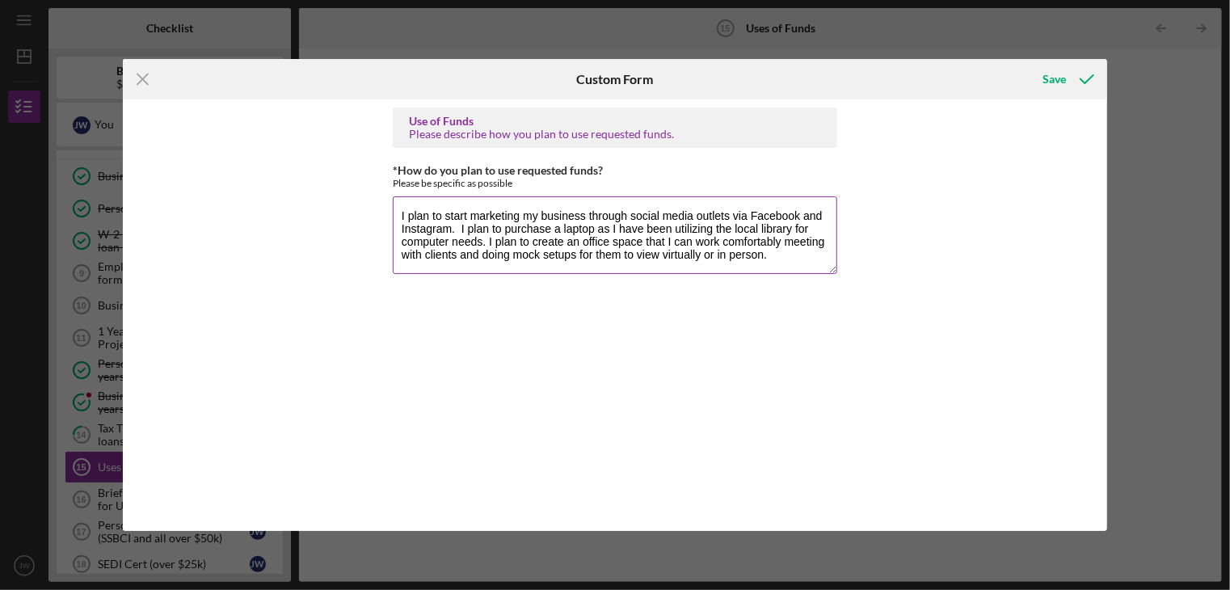
click at [495, 229] on textarea "I plan to start marketing my business through social media outlets via Facebook…" at bounding box center [615, 235] width 445 height 78
drag, startPoint x: 470, startPoint y: 213, endPoint x: 404, endPoint y: 217, distance: 65.6
click at [404, 217] on textarea "I plan to start marketing my business through social media outlets via Facebook…" at bounding box center [615, 235] width 445 height 78
drag, startPoint x: 807, startPoint y: 217, endPoint x: 837, endPoint y: 215, distance: 30.8
click at [807, 217] on textarea "Marketing my business through social media outlets via Facebook and Instagram. …" at bounding box center [615, 235] width 445 height 78
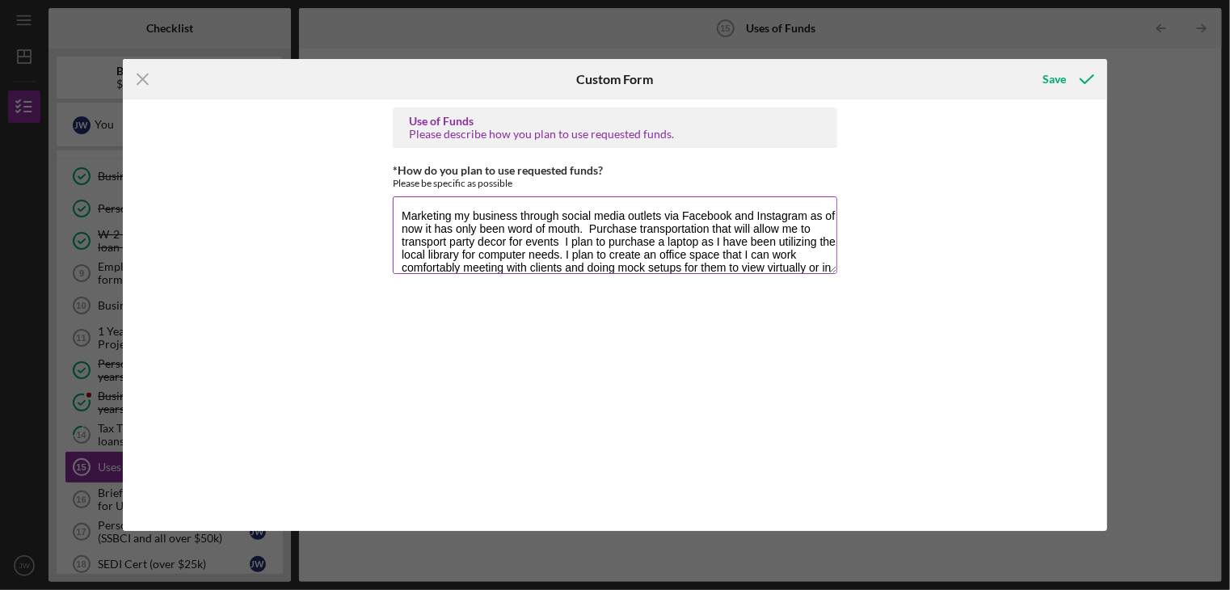
drag, startPoint x: 604, startPoint y: 227, endPoint x: 566, endPoint y: 246, distance: 42.3
click at [566, 246] on textarea "Marketing my business through social media outlets via Facebook and Instagram a…" at bounding box center [615, 235] width 445 height 78
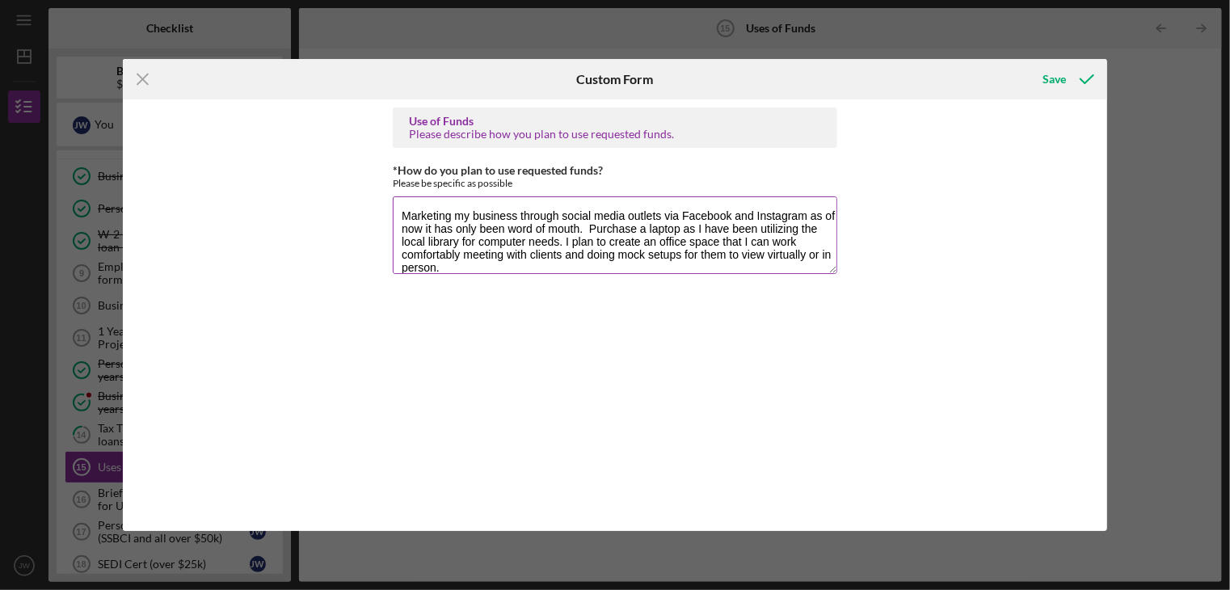
click at [692, 232] on textarea "Marketing my business through social media outlets via Facebook and Instagram a…" at bounding box center [615, 235] width 445 height 78
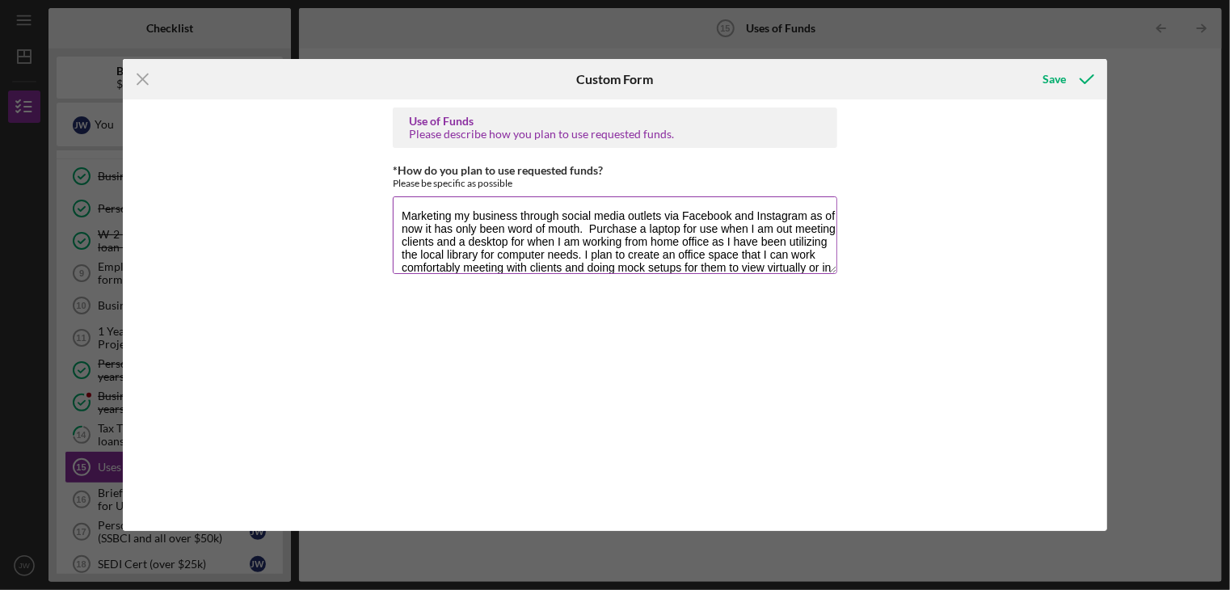
click at [804, 259] on textarea "Marketing my business through social media outlets via Facebook and Instagram a…" at bounding box center [615, 235] width 445 height 78
click at [812, 255] on textarea "Marketing my business through social media outlets via Facebook and Instagram a…" at bounding box center [615, 235] width 445 height 78
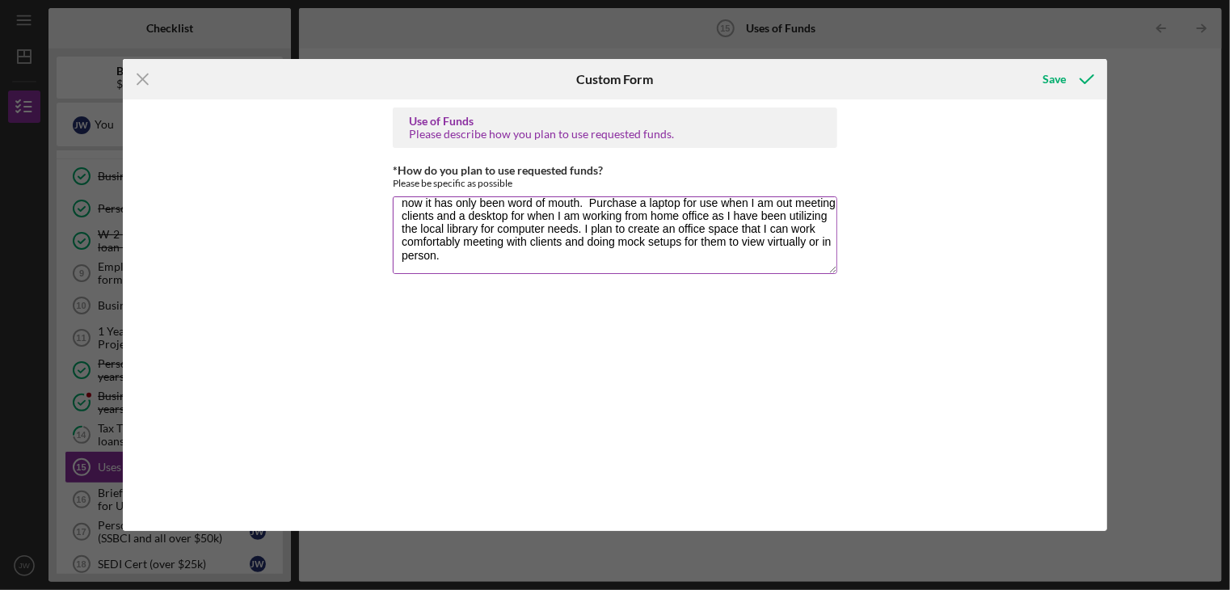
click at [605, 258] on textarea "Marketing my business through social media outlets via Facebook and Instagram a…" at bounding box center [615, 235] width 445 height 78
drag, startPoint x: 508, startPoint y: 268, endPoint x: 434, endPoint y: 259, distance: 74.9
click at [434, 259] on textarea "Marketing my business through social media outlets via Facebook and Instagram a…" at bounding box center [615, 235] width 445 height 78
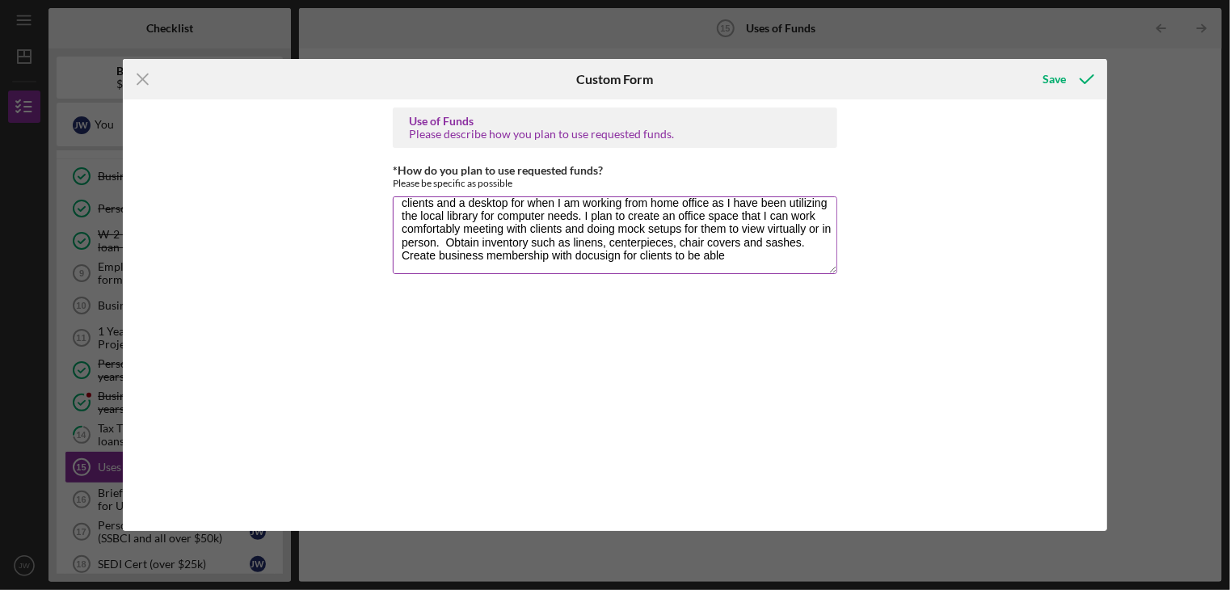
scroll to position [40, 0]
click at [799, 218] on textarea "Marketing my business through social media outlets via Facebook and Instagram a…" at bounding box center [615, 235] width 445 height 78
click at [807, 217] on textarea "Marketing my business through social media outlets via Facebook and Instagram a…" at bounding box center [615, 235] width 445 height 78
drag, startPoint x: 663, startPoint y: 230, endPoint x: 540, endPoint y: 229, distance: 122.9
click at [540, 229] on textarea "Marketing my business through social media outlets via Facebook and Instagram a…" at bounding box center [615, 235] width 445 height 78
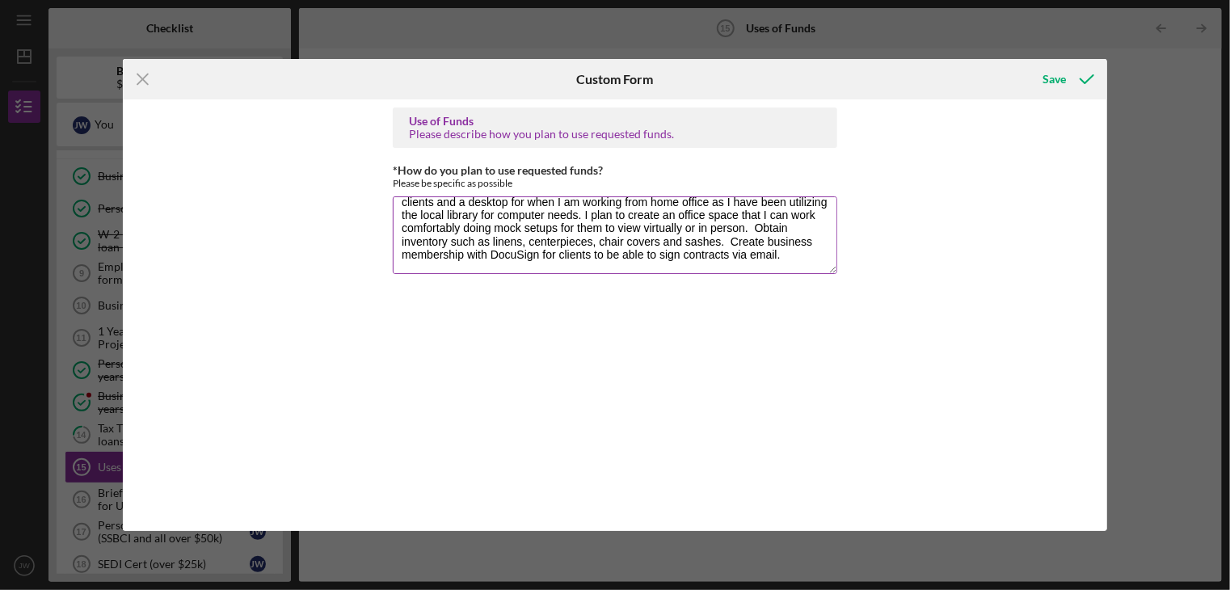
click at [461, 269] on textarea "Marketing my business through social media outlets via Facebook and Instagram a…" at bounding box center [615, 235] width 445 height 78
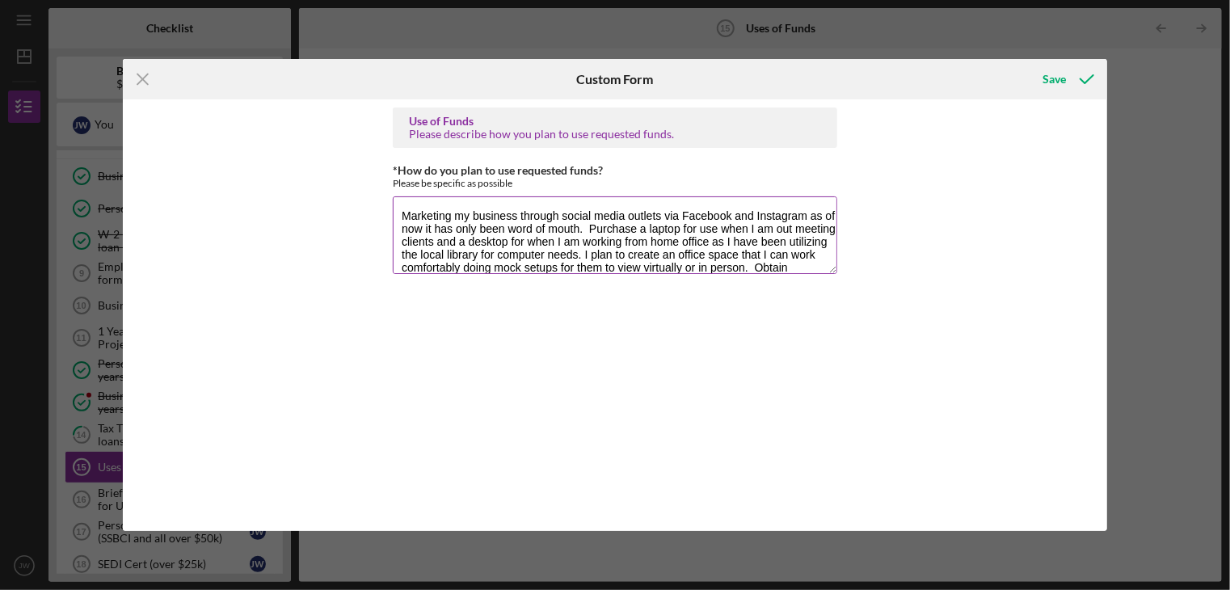
click at [660, 228] on textarea "Marketing my business through social media outlets via Facebook and Instagram a…" at bounding box center [615, 235] width 445 height 78
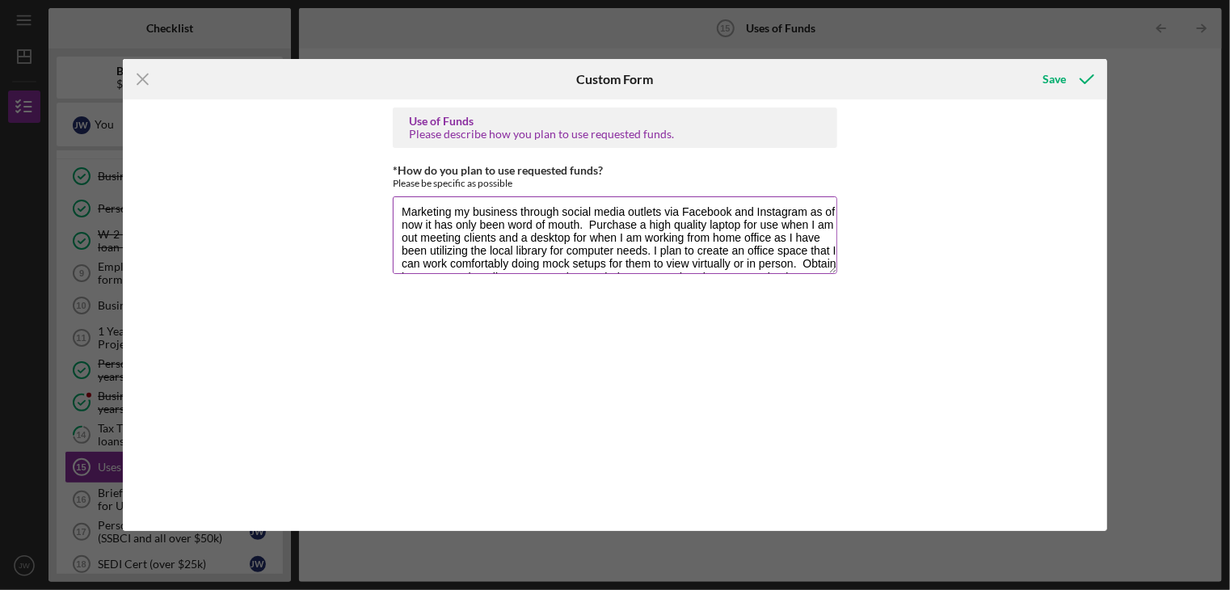
scroll to position [6, 0]
drag, startPoint x: 757, startPoint y: 220, endPoint x: 792, endPoint y: 221, distance: 35.6
click at [792, 221] on textarea "Marketing my business through social media outlets via Facebook and Instagram a…" at bounding box center [615, 235] width 445 height 78
click at [755, 222] on textarea "Marketing my business through social media outlets via Facebook and Instagram a…" at bounding box center [615, 235] width 445 height 78
click at [759, 221] on textarea "Marketing my business through social media outlets via Facebook and Instagram a…" at bounding box center [615, 235] width 445 height 78
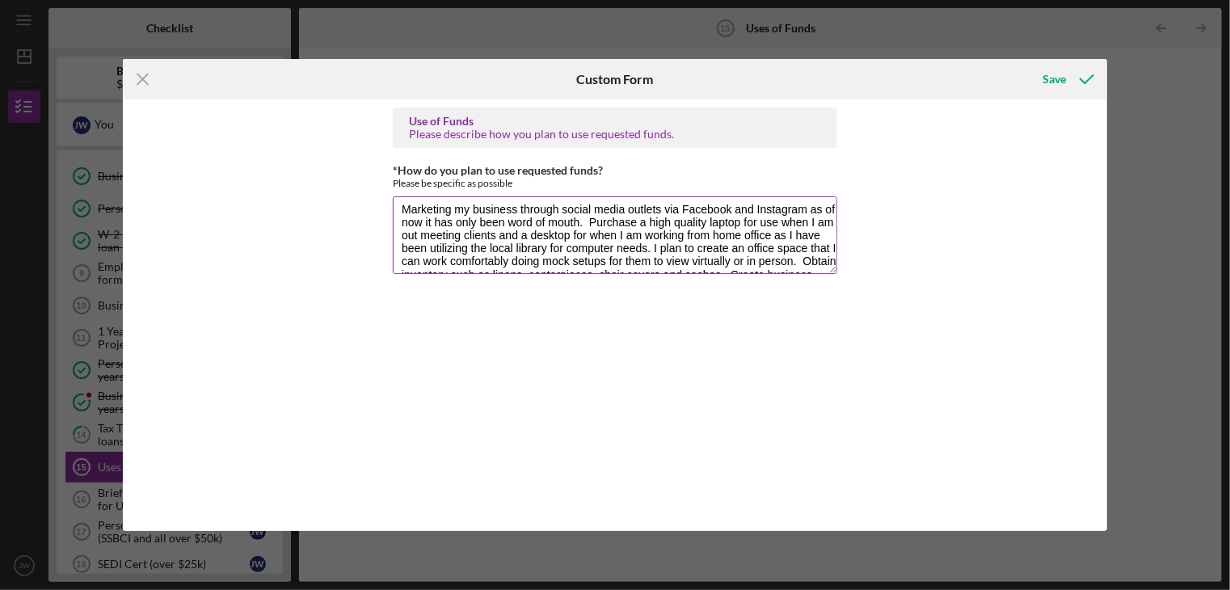
click at [598, 234] on textarea "Marketing my business through social media outlets via Facebook and Instagram a…" at bounding box center [615, 235] width 445 height 78
drag, startPoint x: 524, startPoint y: 235, endPoint x: 401, endPoint y: 234, distance: 122.9
click at [401, 234] on textarea "Marketing my business through social media outlets via Facebook and Instagram a…" at bounding box center [615, 235] width 445 height 78
click at [462, 234] on textarea "Marketing my business through social media outlets via Facebook and Instagram a…" at bounding box center [615, 235] width 445 height 78
click at [466, 234] on textarea "Marketing my business through social media outlets via Facebook and Instagram a…" at bounding box center [615, 235] width 445 height 78
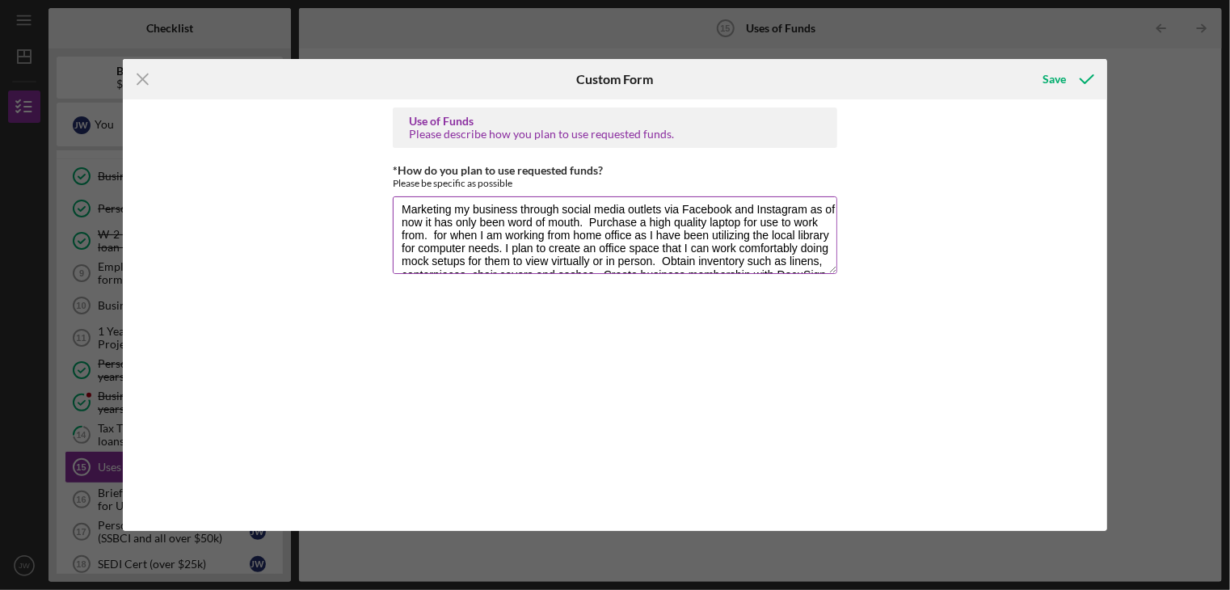
click at [463, 233] on textarea "Marketing my business through social media outlets via Facebook and Instagram a…" at bounding box center [615, 235] width 445 height 78
drag, startPoint x: 459, startPoint y: 234, endPoint x: 537, endPoint y: 248, distance: 78.9
click at [537, 248] on textarea "Marketing my business through social media outlets via Facebook and Instagram a…" at bounding box center [615, 235] width 445 height 78
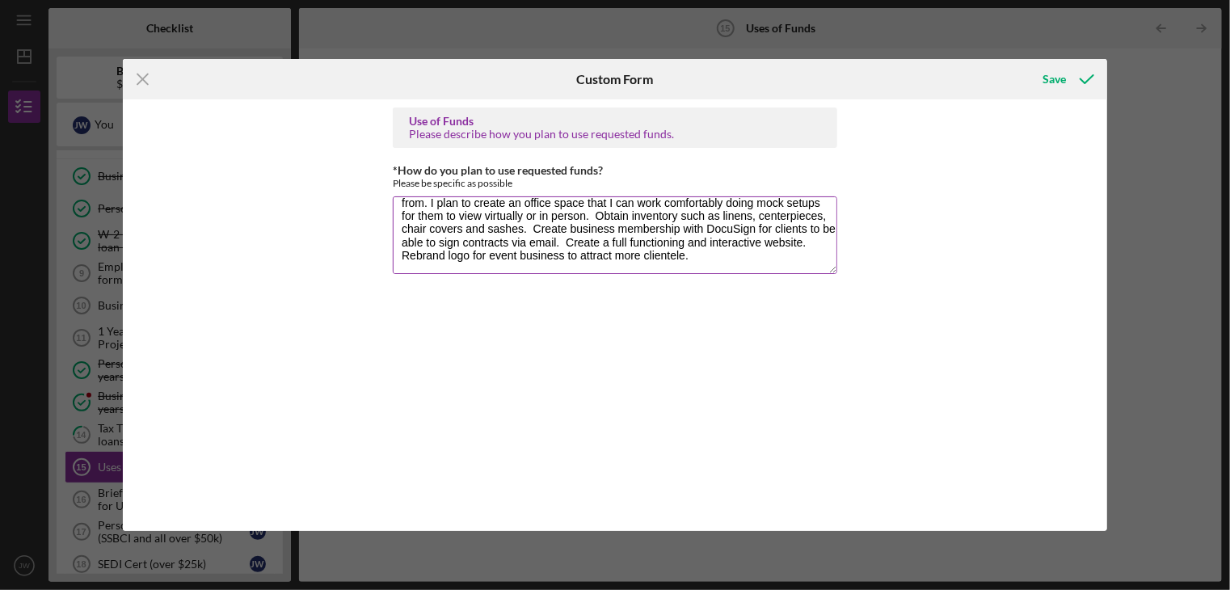
click at [598, 233] on textarea "Marketing my business through social media outlets via Facebook and Instagram a…" at bounding box center [615, 235] width 445 height 78
click at [726, 232] on textarea "Marketing my business through social media outlets via Facebook and Instagram a…" at bounding box center [615, 235] width 445 height 78
click at [487, 240] on textarea "Marketing my business through social media outlets via Facebook and Instagram a…" at bounding box center [615, 235] width 445 height 78
click at [668, 267] on textarea "Marketing my business through social media outlets via Facebook and Instagram a…" at bounding box center [615, 235] width 445 height 78
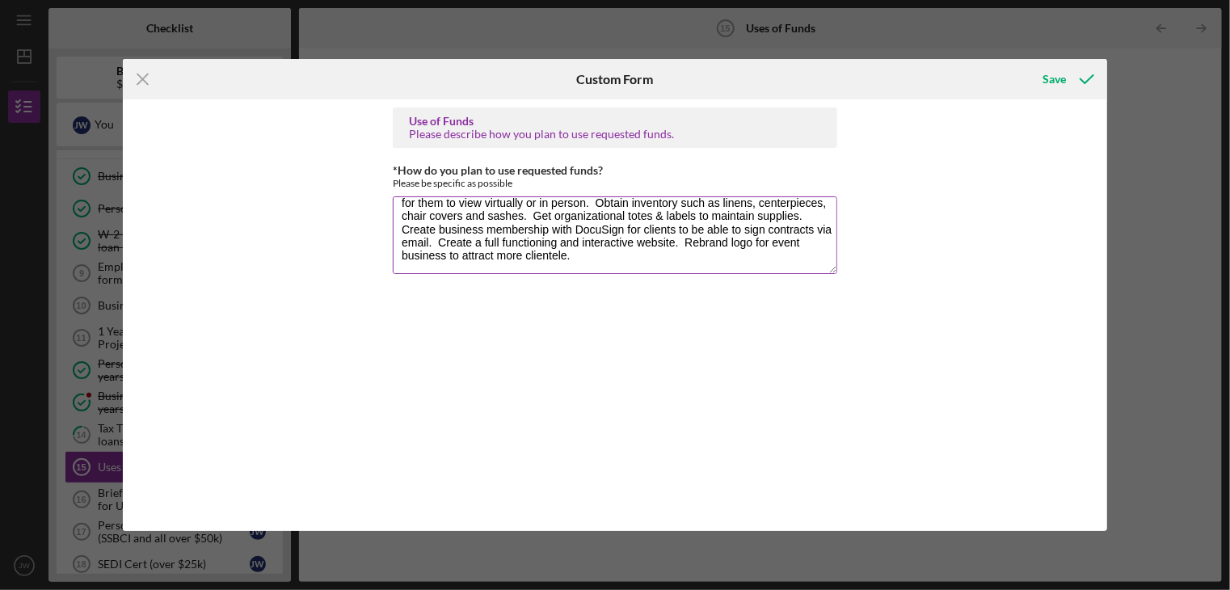
scroll to position [52, 0]
click at [689, 259] on textarea "Marketing my business through social media outlets via Facebook and Instagram a…" at bounding box center [615, 235] width 445 height 78
drag, startPoint x: 446, startPoint y: 230, endPoint x: 488, endPoint y: 230, distance: 42.0
click at [488, 230] on textarea "Marketing my business through social media outlets via Facebook and Instagram a…" at bounding box center [615, 235] width 445 height 78
drag, startPoint x: 445, startPoint y: 227, endPoint x: 403, endPoint y: 228, distance: 42.0
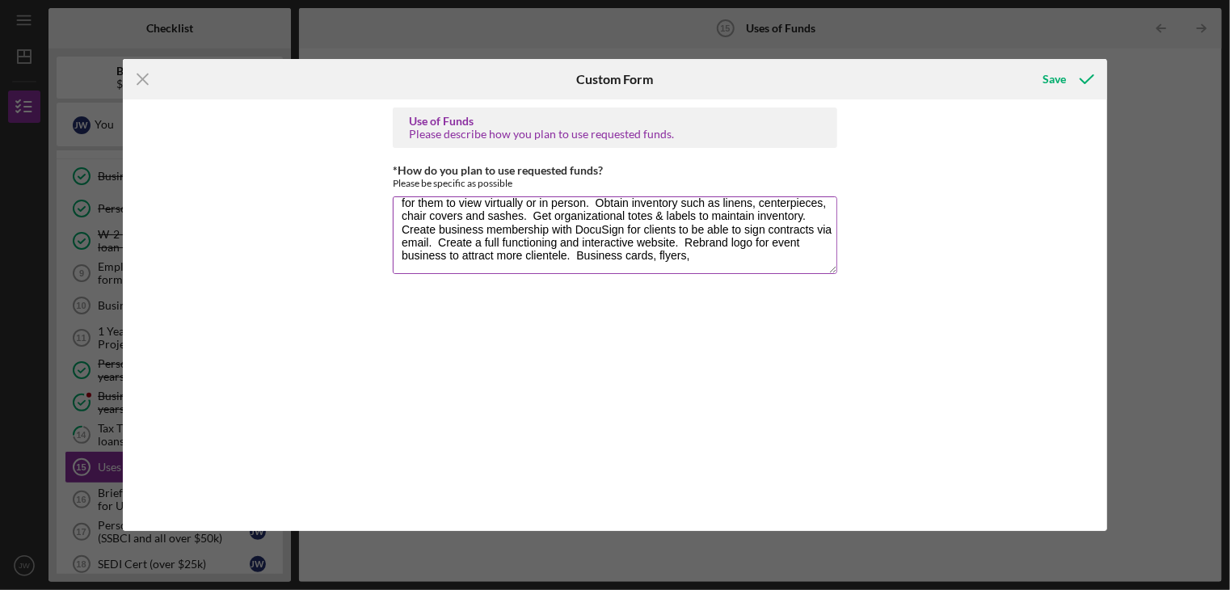
click at [403, 228] on textarea "Marketing my business through social media outlets via Facebook and Instagram a…" at bounding box center [615, 235] width 445 height 78
drag, startPoint x: 399, startPoint y: 257, endPoint x: 473, endPoint y: 217, distance: 83.5
click at [473, 217] on textarea "Marketing my business through social media outlets via Facebook and Instagram a…" at bounding box center [615, 235] width 445 height 78
drag, startPoint x: 753, startPoint y: 243, endPoint x: 730, endPoint y: 236, distance: 24.5
click at [730, 236] on textarea "Marketing my business through social media outlets via Facebook and Instagram a…" at bounding box center [615, 235] width 445 height 78
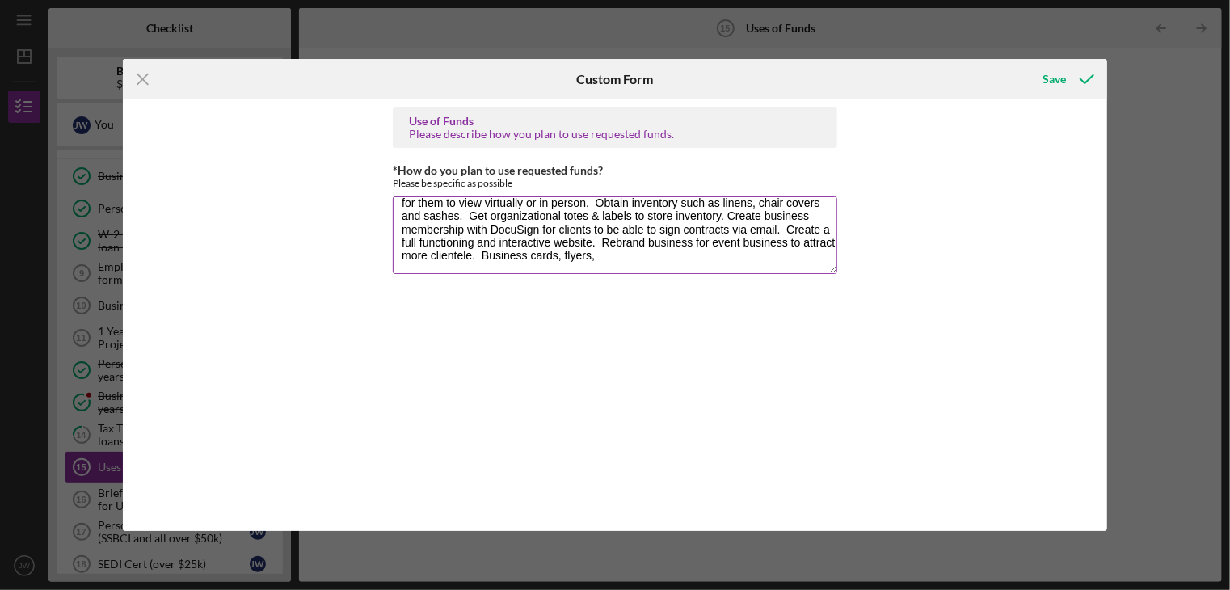
drag, startPoint x: 784, startPoint y: 240, endPoint x: 574, endPoint y: 260, distance: 211.1
click at [574, 260] on textarea "Marketing my business through social media outlets via Facebook and Instagram a…" at bounding box center [615, 235] width 445 height 78
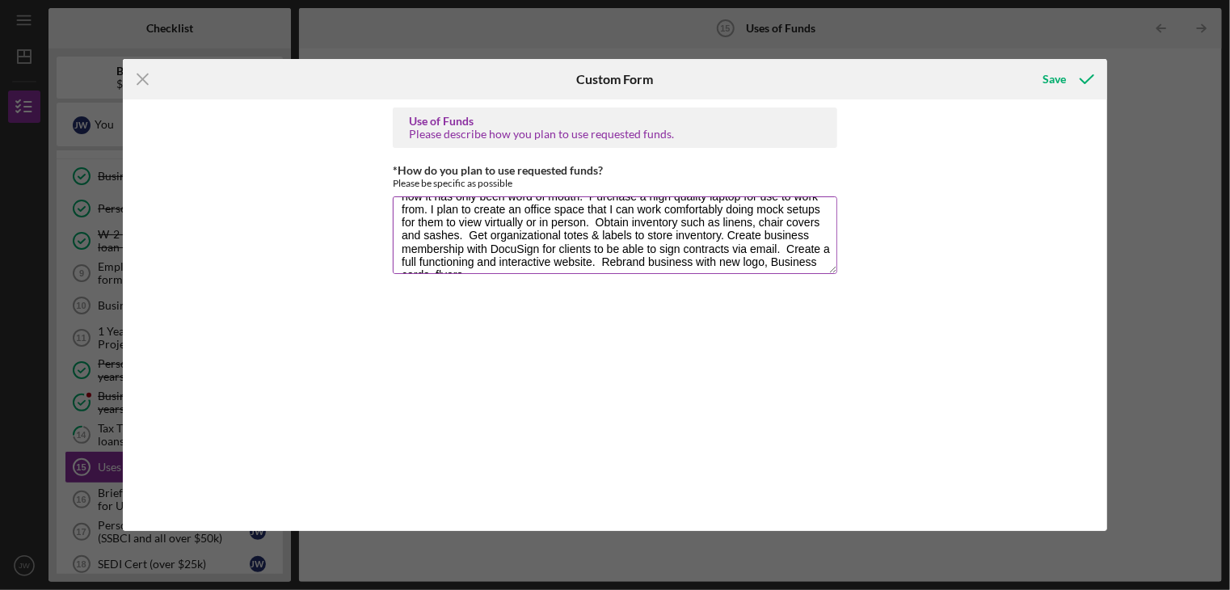
scroll to position [0, 0]
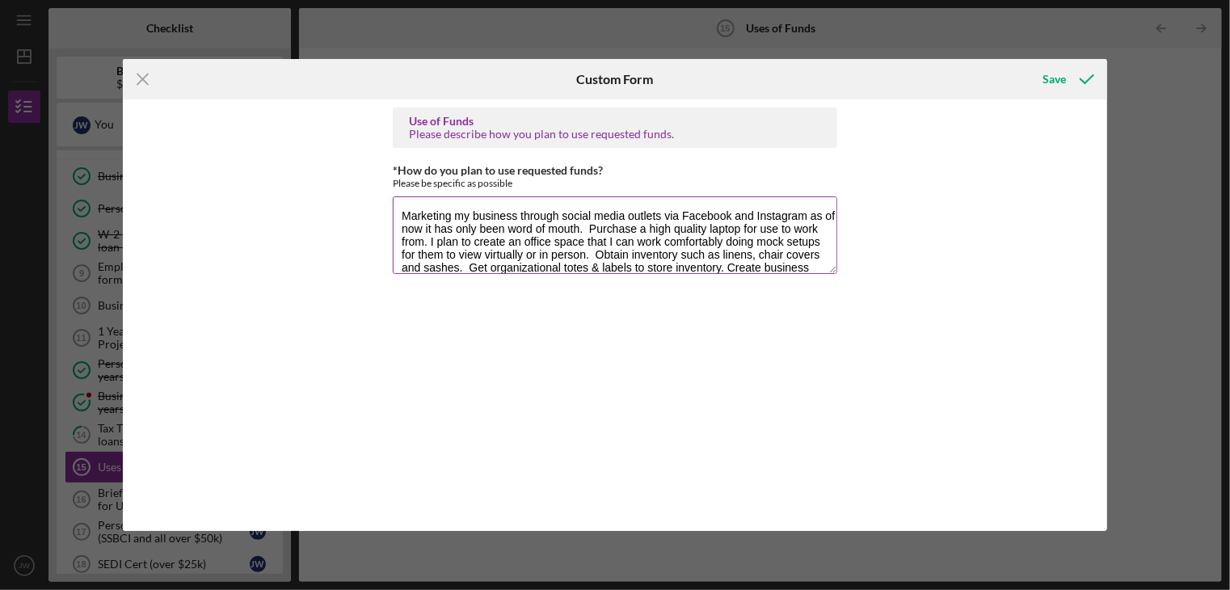
click at [755, 229] on textarea "Marketing my business through social media outlets via Facebook and Instagram a…" at bounding box center [615, 235] width 445 height 78
drag, startPoint x: 485, startPoint y: 251, endPoint x: 510, endPoint y: 252, distance: 25.1
click at [510, 252] on textarea "Marketing my business through social media outlets via Facebook and Instagram a…" at bounding box center [615, 235] width 445 height 78
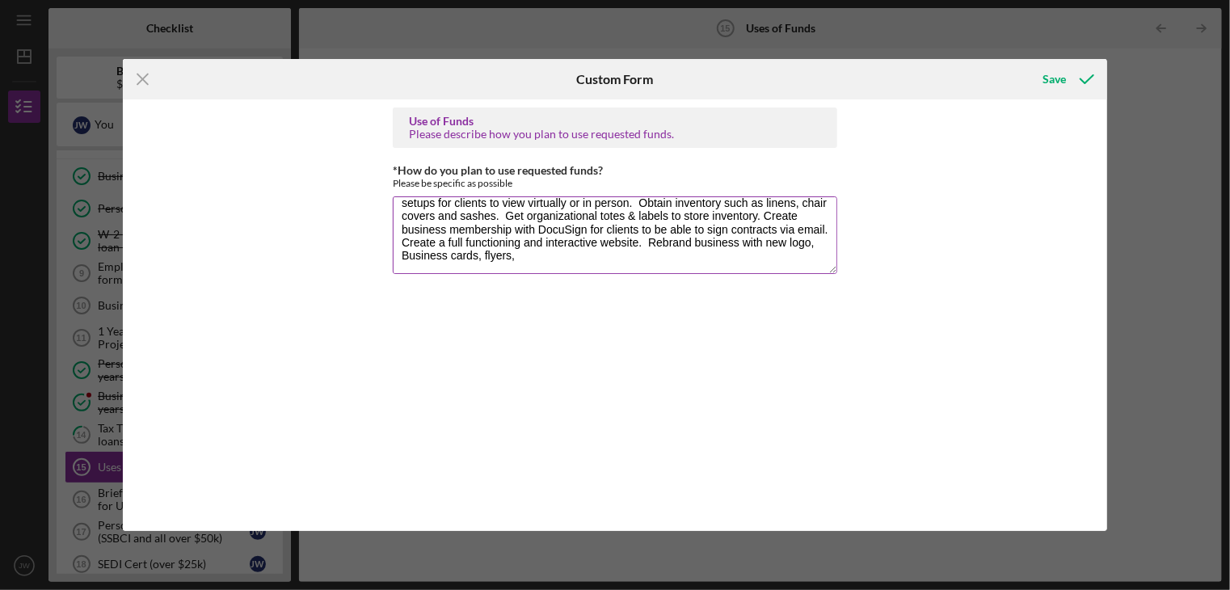
scroll to position [52, 0]
drag, startPoint x: 454, startPoint y: 252, endPoint x: 569, endPoint y: 261, distance: 115.1
click at [569, 261] on textarea "Marketing my business through social media outlets via Facebook and Instagram a…" at bounding box center [615, 235] width 445 height 78
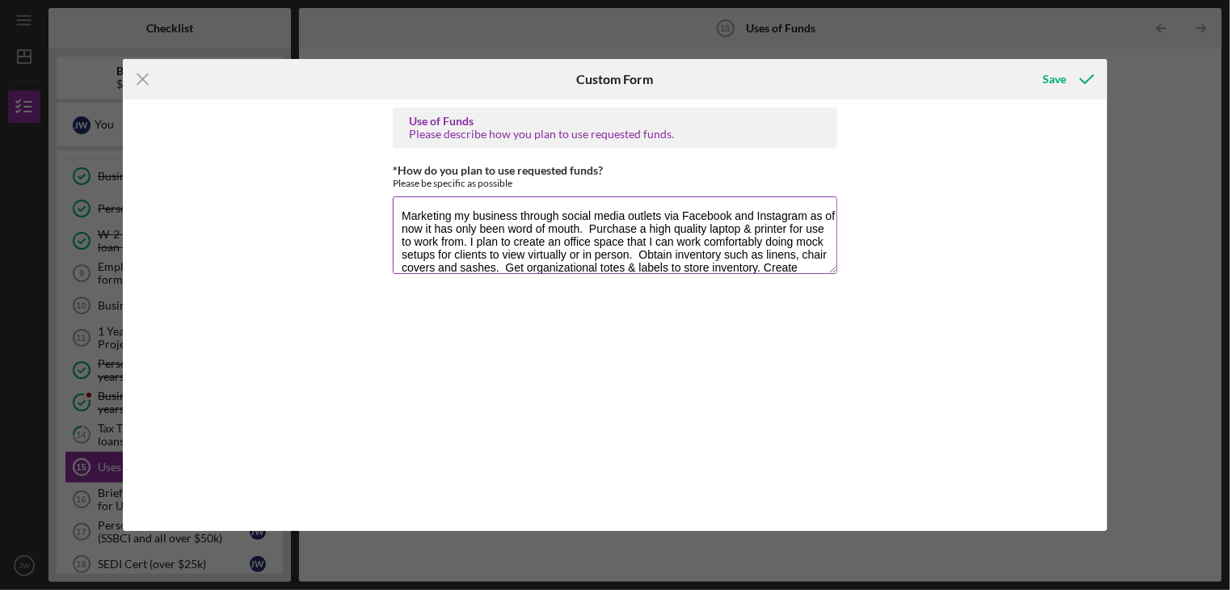
drag, startPoint x: 631, startPoint y: 259, endPoint x: 412, endPoint y: 204, distance: 225.8
click at [387, 183] on div "Use of Funds Please describe how you plan to use requested funds. *How do you p…" at bounding box center [615, 315] width 984 height 432
type textarea "Marketing my business through social media outlets via Facebook and Instagram a…"
click at [1067, 82] on icon "submit" at bounding box center [1087, 79] width 40 height 40
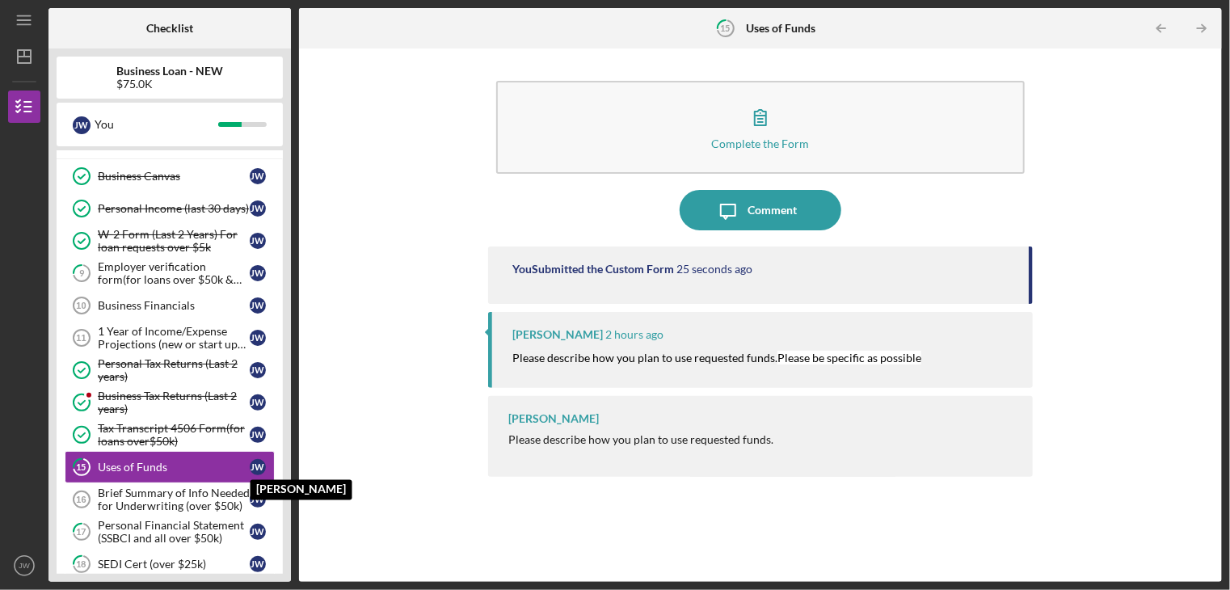
scroll to position [57, 0]
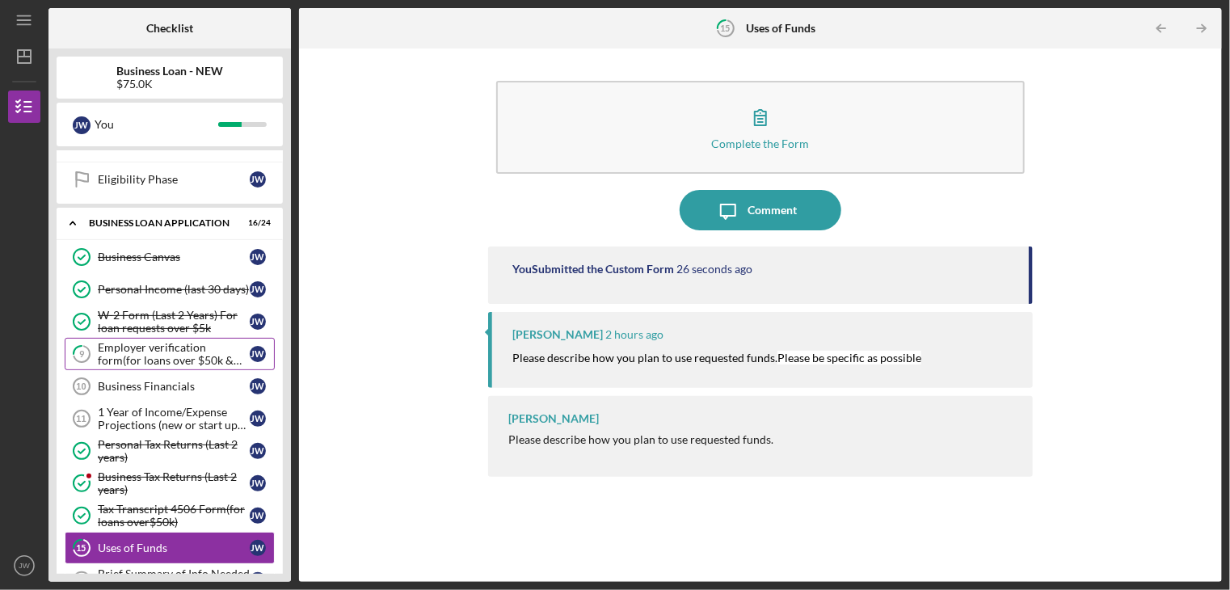
click at [162, 353] on div "Employer verification form(for loans over $50k & W-2 Employement)" at bounding box center [174, 354] width 152 height 26
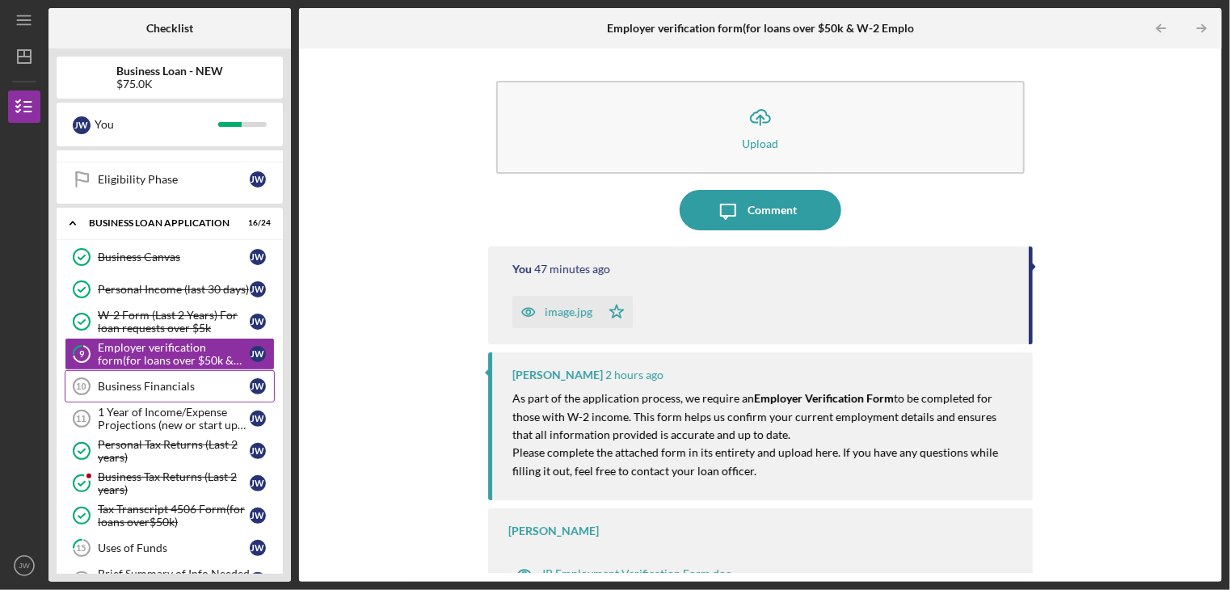
click at [131, 384] on div "Business Financials" at bounding box center [174, 386] width 152 height 13
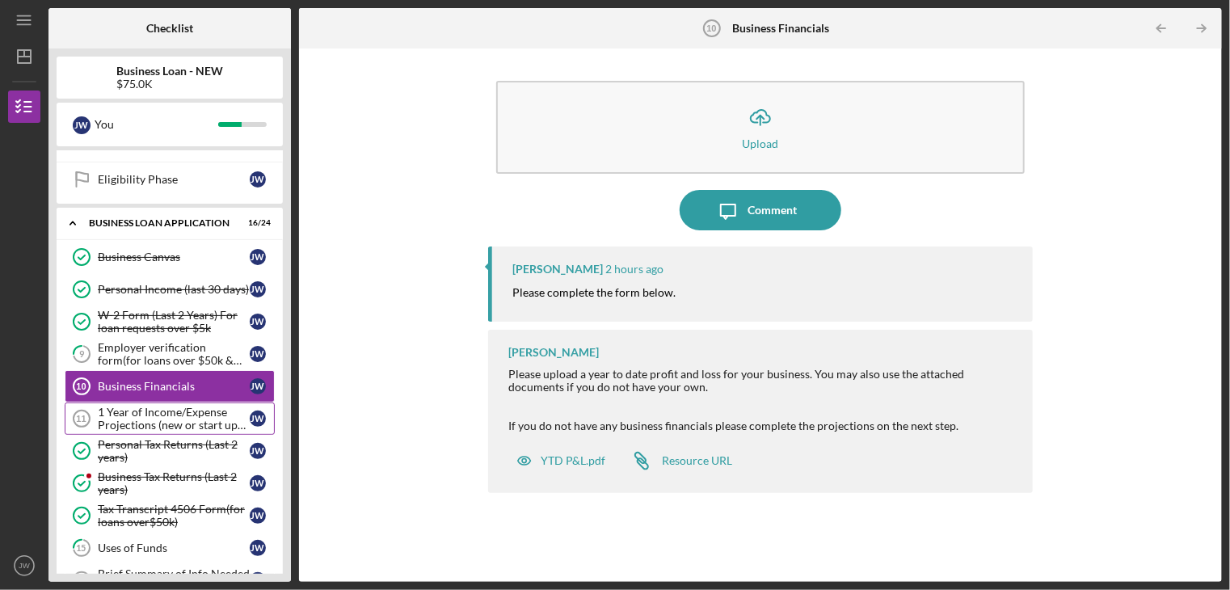
click at [242, 415] on div "1 Year of Income/Expense Projections (new or start up businesses over $50k)" at bounding box center [174, 419] width 152 height 26
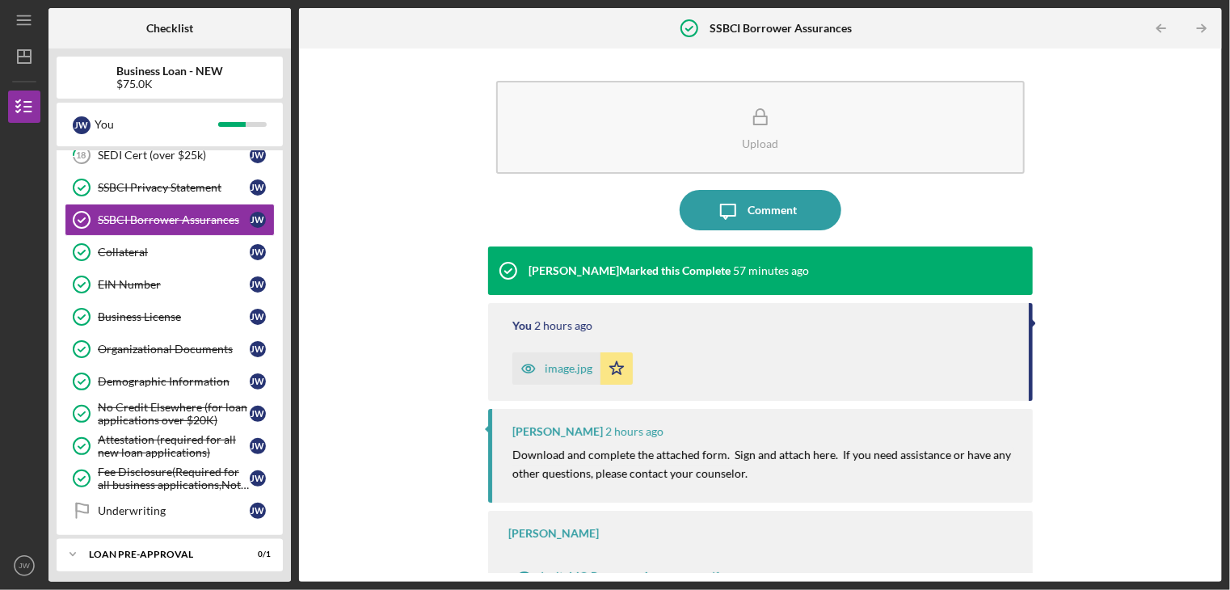
scroll to position [617, 0]
